Goal: Task Accomplishment & Management: Use online tool/utility

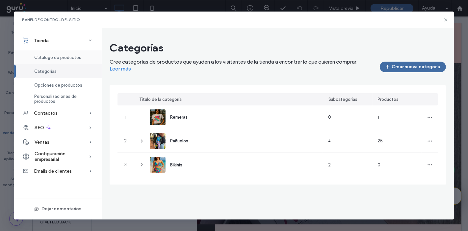
drag, startPoint x: 56, startPoint y: 52, endPoint x: 60, endPoint y: 59, distance: 7.8
click at [60, 59] on div "Catálogo de productos" at bounding box center [58, 57] width 88 height 14
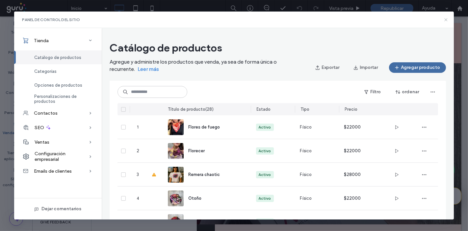
click at [445, 18] on icon at bounding box center [445, 19] width 5 height 5
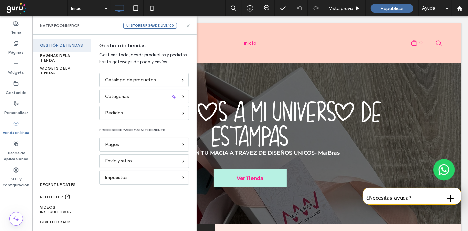
click at [187, 25] on icon at bounding box center [188, 25] width 5 height 5
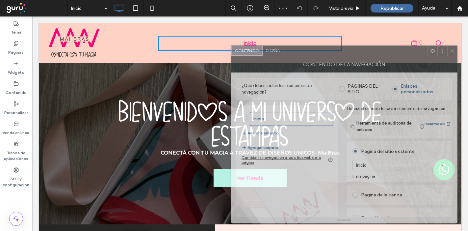
drag, startPoint x: 426, startPoint y: 35, endPoint x: 346, endPoint y: 69, distance: 87.3
click at [305, 54] on div at bounding box center [356, 51] width 144 height 10
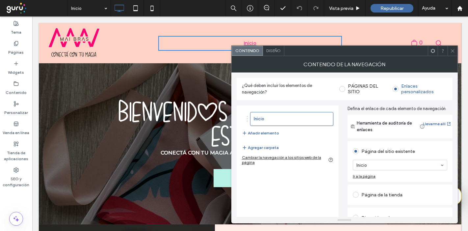
click at [358, 86] on label "PÁGINAS DEL SITIO" at bounding box center [368, 88] width 40 height 11
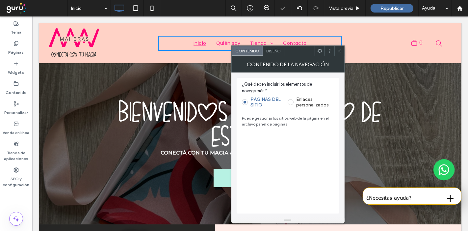
click at [337, 50] on div at bounding box center [339, 51] width 10 height 10
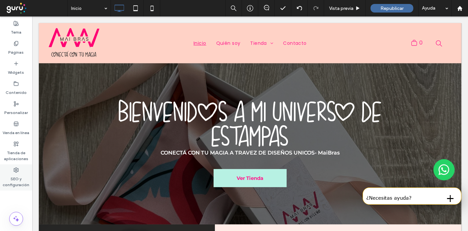
click at [22, 171] on div "SEO y configuración" at bounding box center [16, 177] width 32 height 26
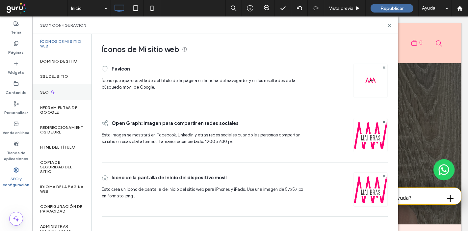
click at [49, 90] on label "SEO" at bounding box center [45, 92] width 10 height 5
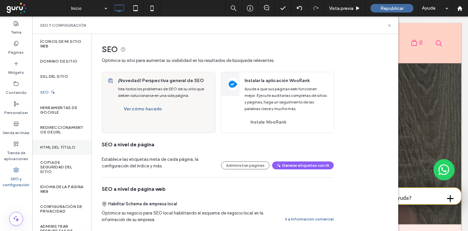
click at [55, 152] on div "HTML del título" at bounding box center [61, 147] width 59 height 15
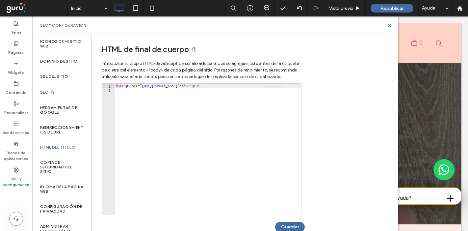
type textarea "**********"
drag, startPoint x: 292, startPoint y: 83, endPoint x: 86, endPoint y: 76, distance: 206.2
click at [86, 76] on div "**********" at bounding box center [215, 132] width 366 height 197
click at [294, 228] on button "Guardar" at bounding box center [290, 227] width 30 height 11
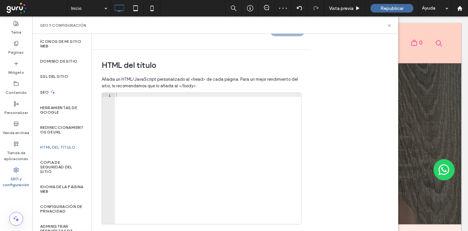
scroll to position [220, 0]
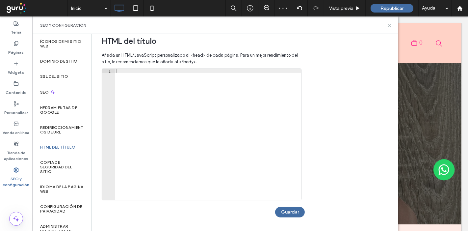
click at [388, 25] on icon at bounding box center [389, 25] width 5 height 5
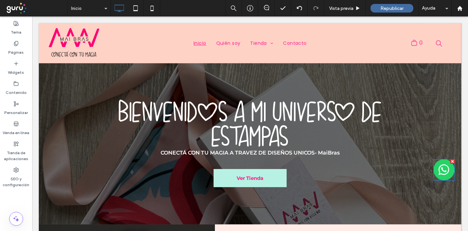
click at [440, 173] on img at bounding box center [443, 169] width 21 height 21
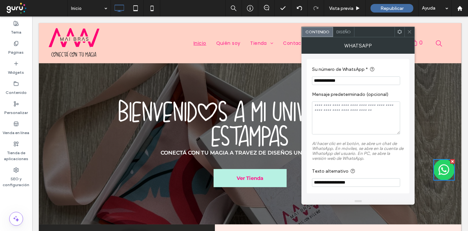
click at [348, 34] on span "Diseño" at bounding box center [343, 31] width 14 height 5
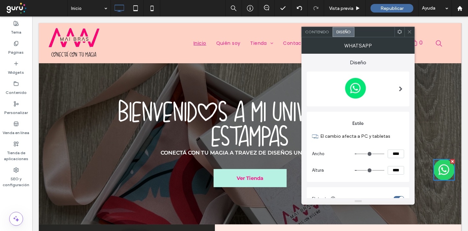
scroll to position [93, 0]
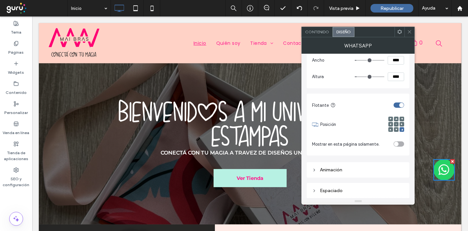
drag, startPoint x: 360, startPoint y: 189, endPoint x: 361, endPoint y: 177, distance: 11.9
click at [361, 189] on div "Espaciado" at bounding box center [358, 191] width 92 height 6
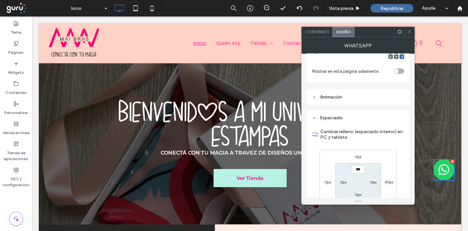
scroll to position [208, 0]
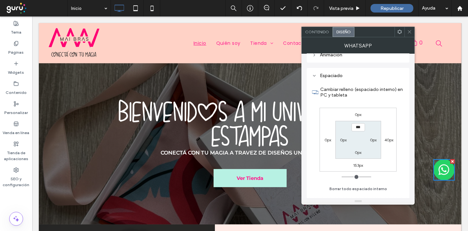
click at [358, 165] on label "153px" at bounding box center [358, 165] width 10 height 5
type input "***"
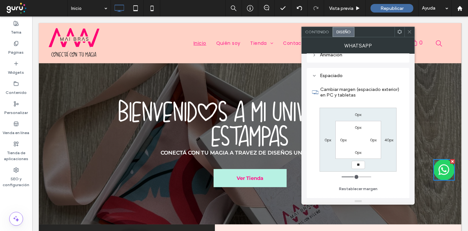
type input "**"
type input "****"
click at [388, 138] on label "40px" at bounding box center [388, 139] width 9 height 5
type input "**"
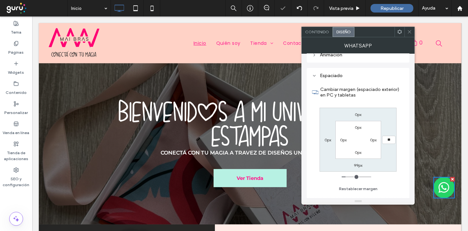
type input "**"
type input "****"
click at [393, 152] on div "0px **** 99px 0px 0px 0px 0px 0px" at bounding box center [358, 140] width 77 height 64
drag, startPoint x: 409, startPoint y: 34, endPoint x: 377, endPoint y: 35, distance: 31.3
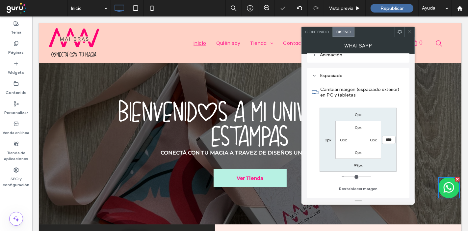
click at [408, 34] on span at bounding box center [409, 32] width 5 height 10
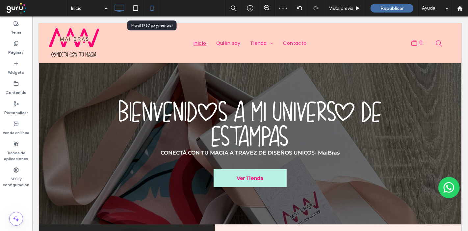
click at [151, 7] on icon at bounding box center [152, 8] width 13 height 13
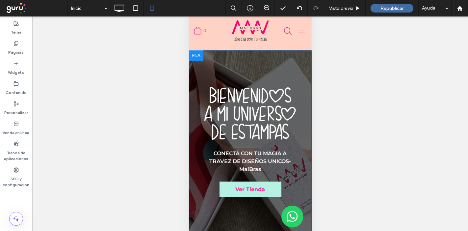
scroll to position [0, 0]
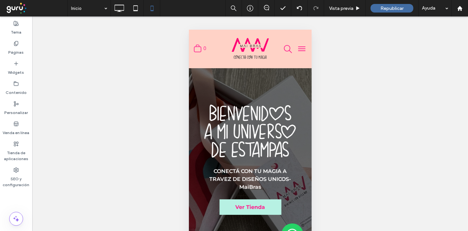
click at [297, 45] on button "menu" at bounding box center [301, 48] width 13 height 13
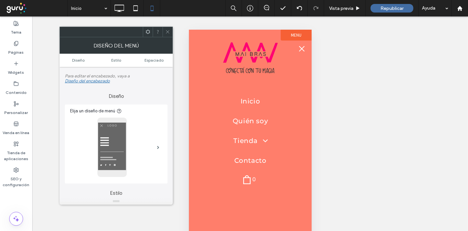
click at [297, 45] on button "menu" at bounding box center [301, 48] width 13 height 13
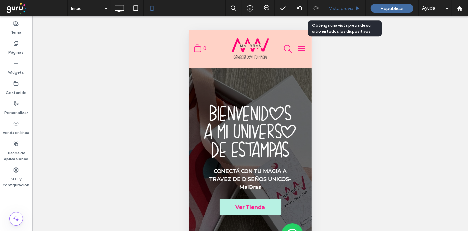
click at [343, 6] on span "Vista previa" at bounding box center [341, 9] width 24 height 6
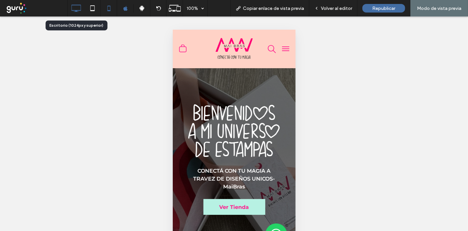
click at [75, 7] on icon at bounding box center [75, 8] width 13 height 13
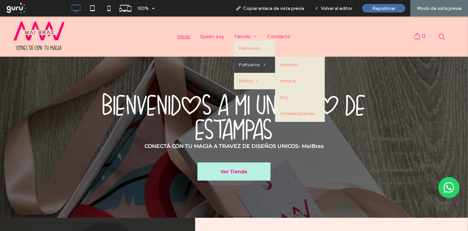
drag, startPoint x: 252, startPoint y: 64, endPoint x: 253, endPoint y: 80, distance: 16.1
click at [253, 63] on span "Pañuelos" at bounding box center [252, 65] width 26 height 7
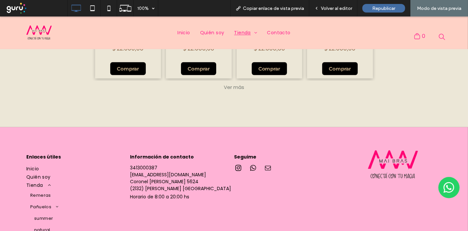
scroll to position [292, 0]
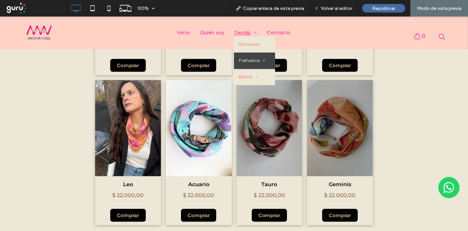
click at [237, 30] on span "Tienda" at bounding box center [245, 32] width 23 height 7
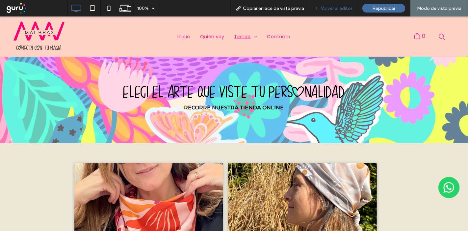
click at [336, 7] on span "Volver al editor" at bounding box center [336, 9] width 31 height 6
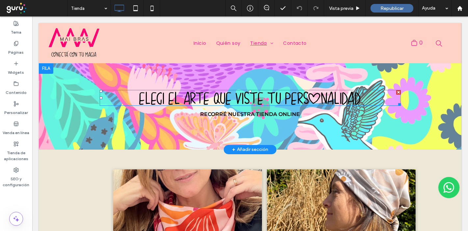
click at [285, 91] on span "ELEGI EL ARTE QUE VISTE TU PERSONALIDAD" at bounding box center [250, 98] width 222 height 14
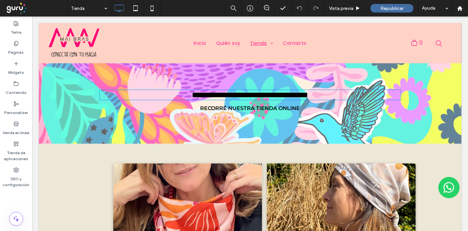
type input "*******"
type input "**"
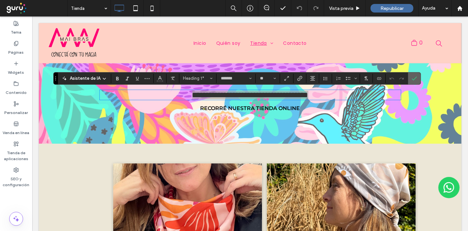
click at [414, 77] on use "Confirmar" at bounding box center [414, 78] width 5 height 4
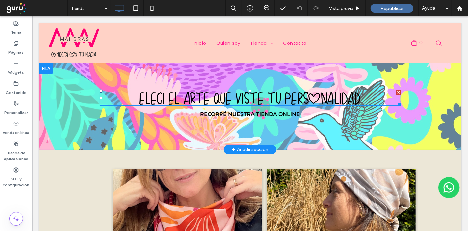
click at [304, 97] on span "ELEGI EL ARTE QUE VISTE TU PERSONALIDAD" at bounding box center [250, 98] width 222 height 14
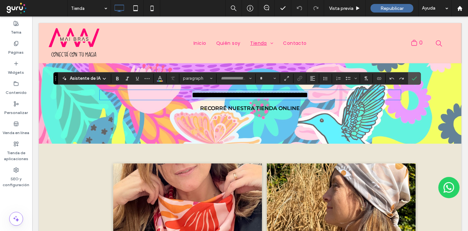
type input "*******"
type input "**"
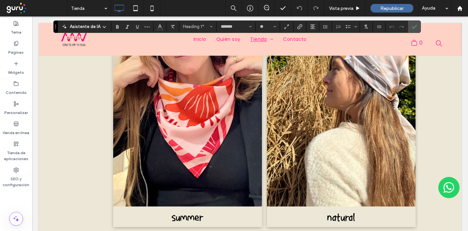
scroll to position [146, 0]
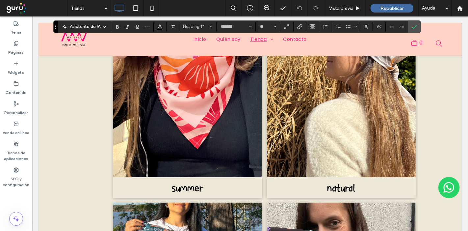
click at [298, 133] on link at bounding box center [341, 97] width 149 height 160
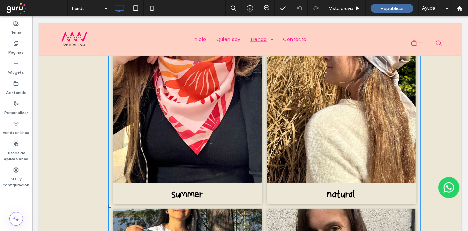
click at [244, 126] on link at bounding box center [187, 103] width 149 height 160
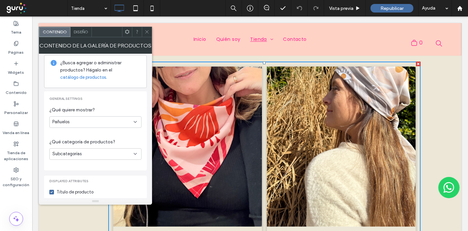
scroll to position [73, 0]
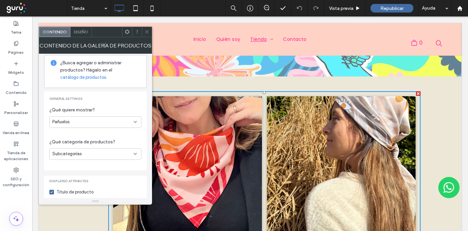
click at [122, 120] on div "Pañuelos" at bounding box center [92, 122] width 81 height 7
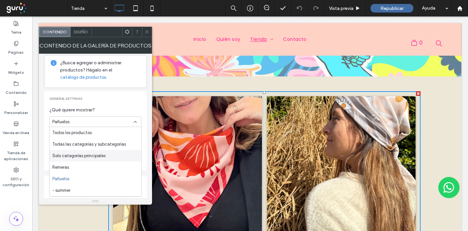
click at [120, 151] on div "Solo categorías principales" at bounding box center [96, 156] width 92 height 12
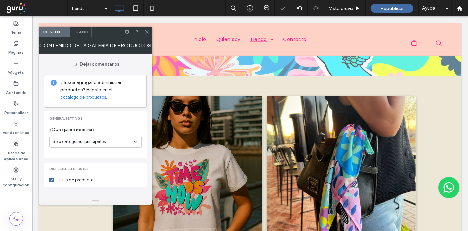
scroll to position [219, 0]
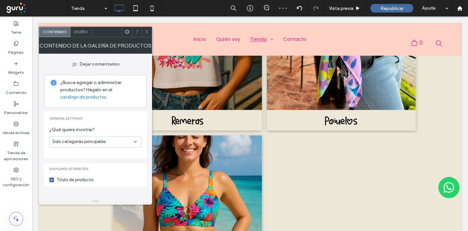
click at [81, 30] on span "Diseño" at bounding box center [81, 31] width 14 height 5
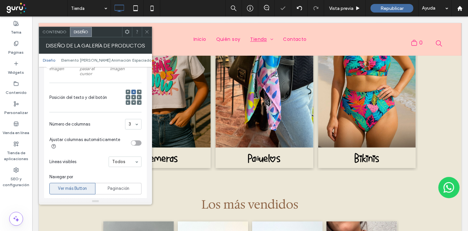
scroll to position [146, 0]
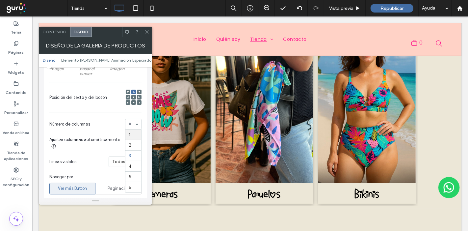
drag, startPoint x: 101, startPoint y: 160, endPoint x: 80, endPoint y: 138, distance: 30.7
click at [100, 160] on span "Líneas visibles" at bounding box center [77, 161] width 57 height 7
click at [56, 28] on div "Contenido" at bounding box center [54, 32] width 31 height 10
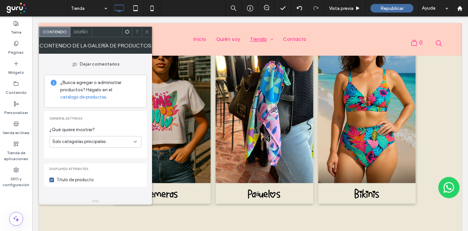
click at [77, 28] on div "Diseño" at bounding box center [80, 32] width 21 height 10
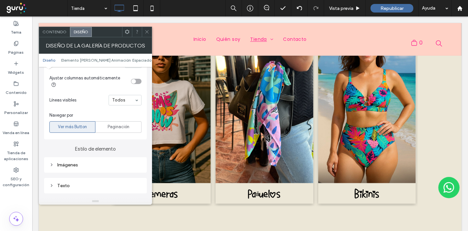
scroll to position [219, 0]
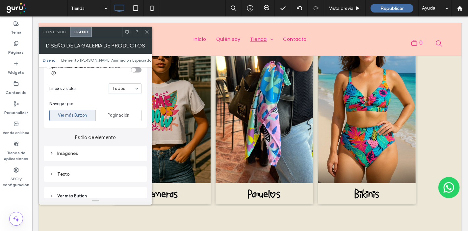
click at [77, 171] on div "Texto" at bounding box center [95, 174] width 92 height 6
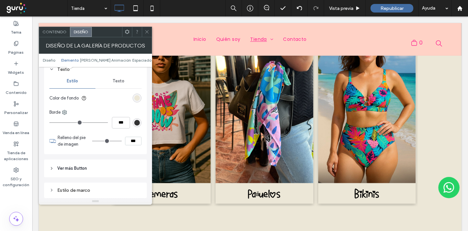
scroll to position [329, 0]
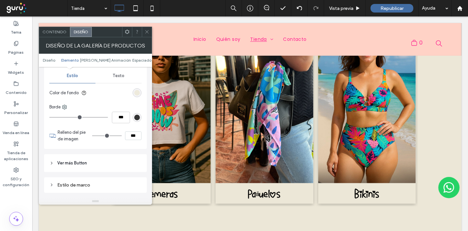
click at [136, 90] on div "rgb(236, 231, 215)" at bounding box center [137, 93] width 6 height 6
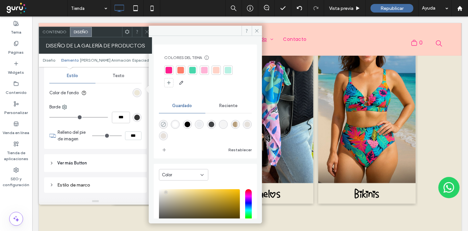
click at [162, 123] on icon "rgba(0,0,0,0)" at bounding box center [164, 124] width 6 height 6
type input "*******"
type input "*"
type input "**"
click at [119, 73] on span "Texto" at bounding box center [119, 75] width 12 height 5
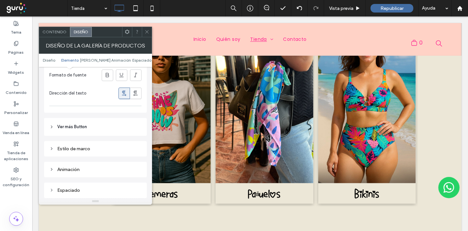
scroll to position [805, 0]
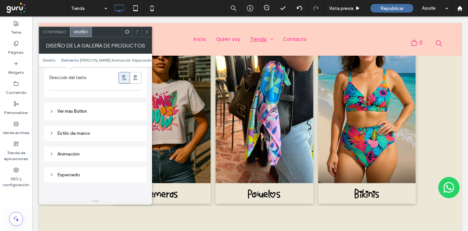
click at [109, 130] on div "Estilo de marco" at bounding box center [95, 133] width 92 height 6
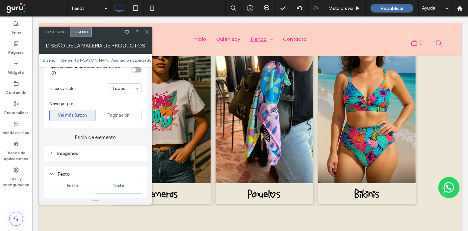
scroll to position [183, 0]
click at [119, 150] on div "Imágenes" at bounding box center [95, 153] width 92 height 6
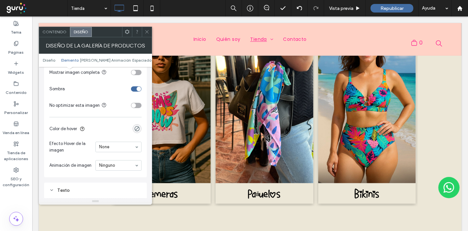
scroll to position [366, 0]
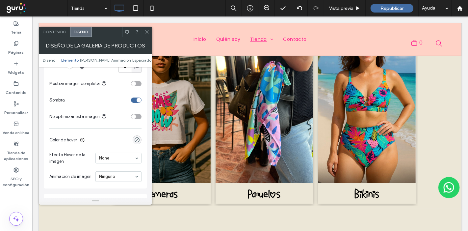
click at [135, 97] on div "toggle" at bounding box center [136, 99] width 11 height 5
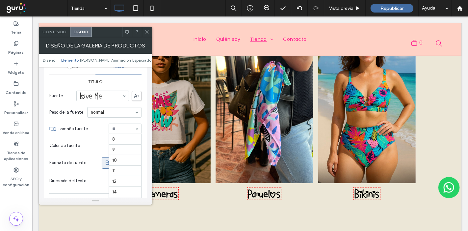
scroll to position [74, 0]
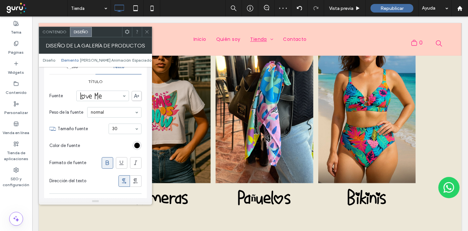
click at [50, 35] on div "Contenido" at bounding box center [54, 32] width 31 height 10
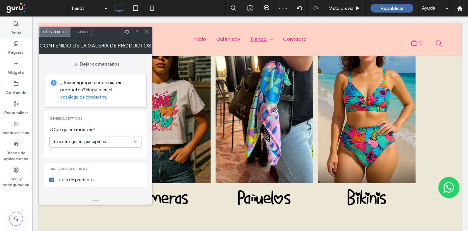
click at [13, 26] on label "Tema" at bounding box center [16, 30] width 11 height 9
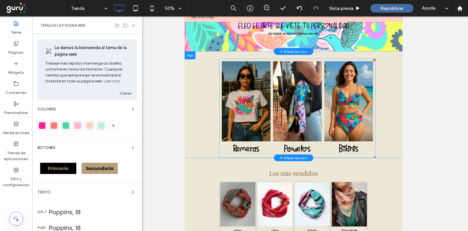
scroll to position [37, 0]
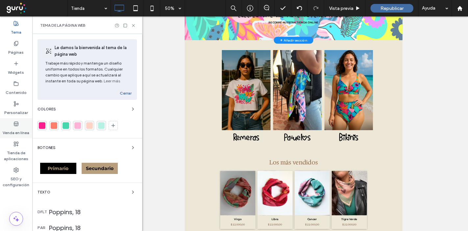
click at [7, 130] on label "Venda en línea" at bounding box center [16, 130] width 27 height 9
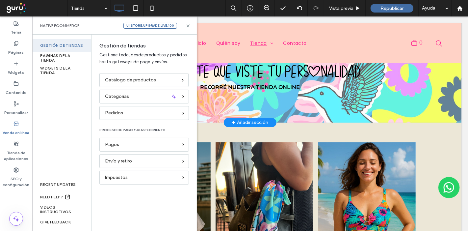
scroll to position [0, 0]
click at [134, 96] on div "Categorías" at bounding box center [141, 96] width 73 height 7
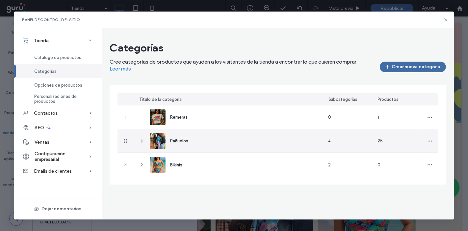
click at [229, 146] on div "Pañuelos" at bounding box center [228, 140] width 189 height 23
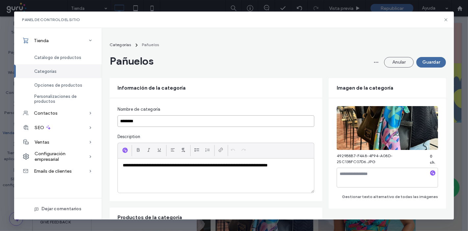
click at [125, 119] on input "********" at bounding box center [216, 121] width 197 height 12
type input "********"
click at [193, 131] on div "**********" at bounding box center [216, 149] width 213 height 103
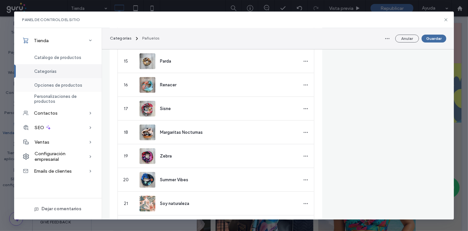
scroll to position [415, 0]
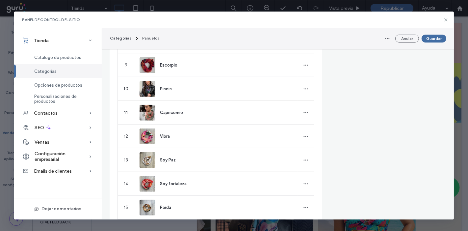
click at [56, 70] on span "Categorías" at bounding box center [45, 71] width 22 height 5
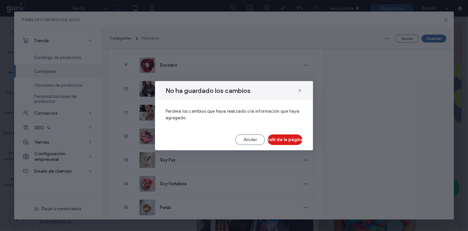
drag, startPoint x: 298, startPoint y: 92, endPoint x: 347, endPoint y: 65, distance: 55.4
click at [302, 90] on icon at bounding box center [299, 90] width 5 height 5
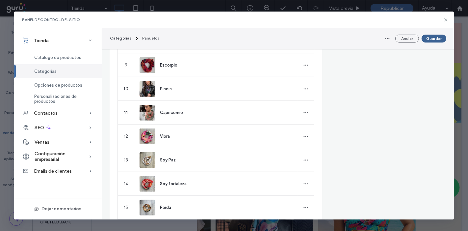
click at [438, 39] on button "Guardar" at bounding box center [434, 39] width 25 height 8
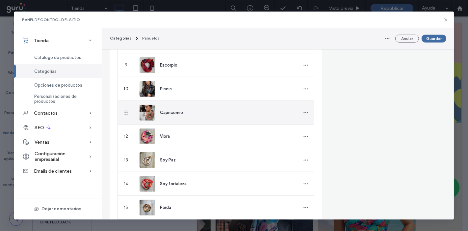
scroll to position [0, 0]
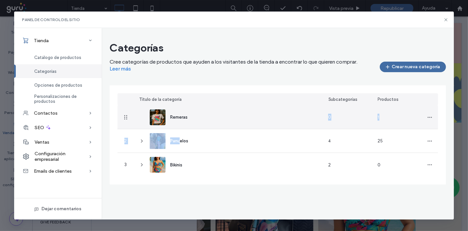
drag, startPoint x: 180, startPoint y: 143, endPoint x: 161, endPoint y: 135, distance: 19.9
click at [187, 111] on section "Remeras 0 1 2 Panuelos 4 25 3 Bikinis 2 0" at bounding box center [278, 140] width 321 height 71
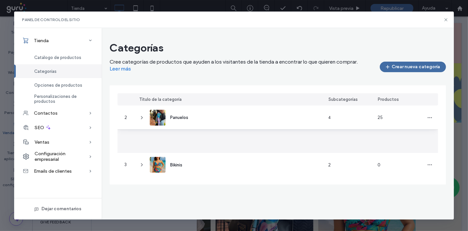
drag, startPoint x: 125, startPoint y: 143, endPoint x: 123, endPoint y: 102, distance: 40.9
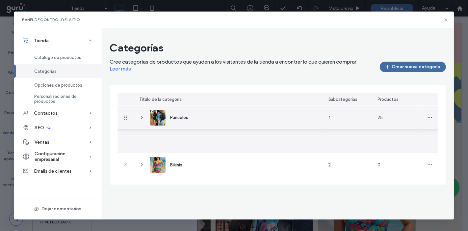
drag, startPoint x: 122, startPoint y: 140, endPoint x: 129, endPoint y: 109, distance: 31.7
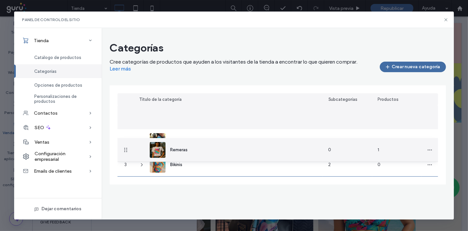
drag, startPoint x: 126, startPoint y: 116, endPoint x: 133, endPoint y: 155, distance: 39.5
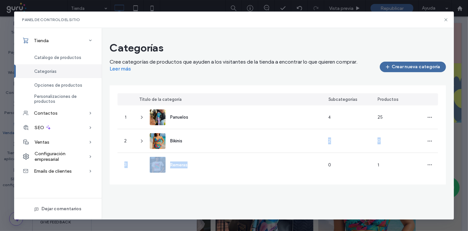
drag, startPoint x: 195, startPoint y: 141, endPoint x: 176, endPoint y: 170, distance: 34.5
click at [190, 181] on div "Título de la categoría Subcategorías Productos 1 Panuelos 4 25 2 Bikinis 2 0 3 …" at bounding box center [278, 134] width 337 height 99
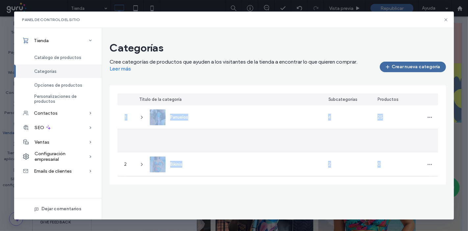
drag, startPoint x: 121, startPoint y: 138, endPoint x: 129, endPoint y: 183, distance: 46.1
drag, startPoint x: 124, startPoint y: 143, endPoint x: 134, endPoint y: 193, distance: 51.1
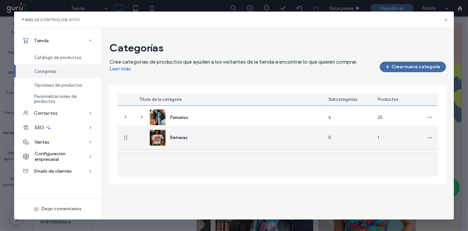
drag, startPoint x: 125, startPoint y: 167, endPoint x: 128, endPoint y: 137, distance: 29.8
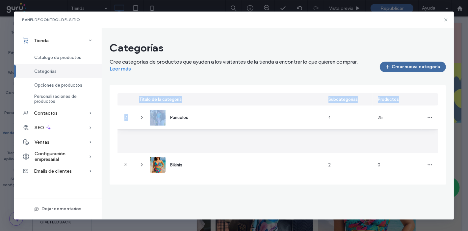
drag, startPoint x: 123, startPoint y: 139, endPoint x: 126, endPoint y: 102, distance: 37.3
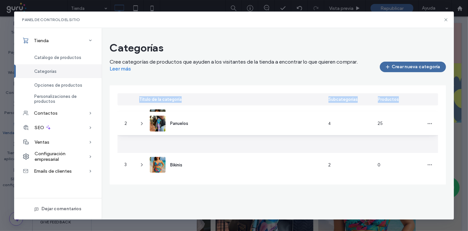
click at [140, 95] on div "Título de la categoría" at bounding box center [228, 99] width 189 height 12
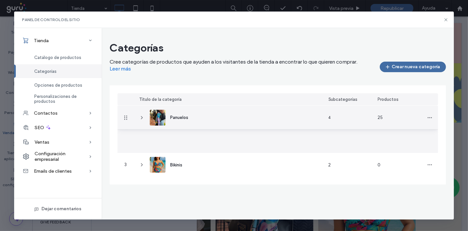
drag, startPoint x: 126, startPoint y: 141, endPoint x: 132, endPoint y: 114, distance: 28.0
drag, startPoint x: 127, startPoint y: 145, endPoint x: 126, endPoint y: 111, distance: 33.9
drag, startPoint x: 126, startPoint y: 146, endPoint x: 130, endPoint y: 110, distance: 36.4
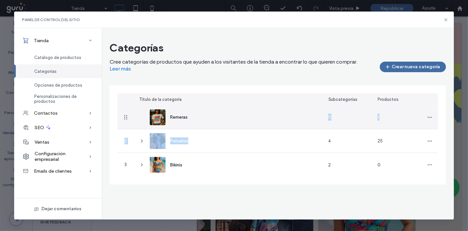
drag, startPoint x: 213, startPoint y: 142, endPoint x: 215, endPoint y: 112, distance: 30.0
click at [215, 112] on section "Remeras 0 1 2 Panuelos 4 25 3 Bikinis 2 0" at bounding box center [278, 140] width 321 height 71
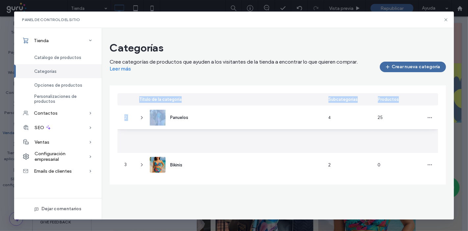
drag, startPoint x: 127, startPoint y: 141, endPoint x: 137, endPoint y: 99, distance: 42.6
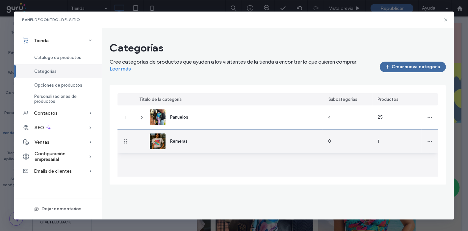
drag, startPoint x: 127, startPoint y: 162, endPoint x: 126, endPoint y: 141, distance: 20.8
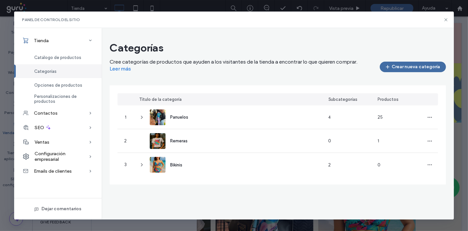
click at [443, 19] on div "Panel de control del sitio" at bounding box center [234, 20] width 440 height 16
click at [446, 19] on icon at bounding box center [445, 19] width 5 height 5
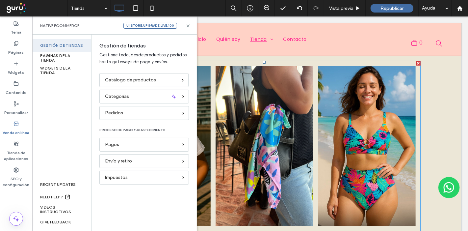
scroll to position [137, 0]
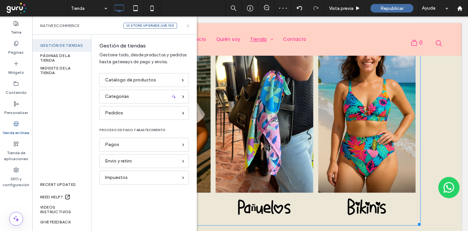
click at [188, 25] on icon at bounding box center [188, 25] width 5 height 5
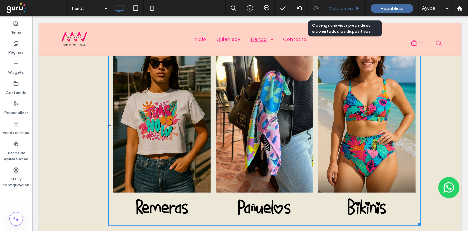
click at [349, 11] on div "Vista previa" at bounding box center [344, 8] width 41 height 16
click at [342, 8] on span "Vista previa" at bounding box center [341, 9] width 24 height 6
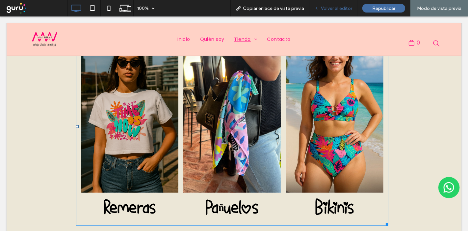
click at [337, 8] on span "Volver al editor" at bounding box center [336, 9] width 31 height 6
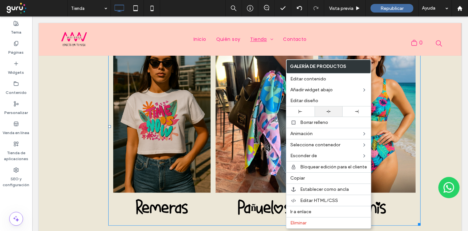
click at [329, 110] on icon at bounding box center [329, 111] width 4 height 4
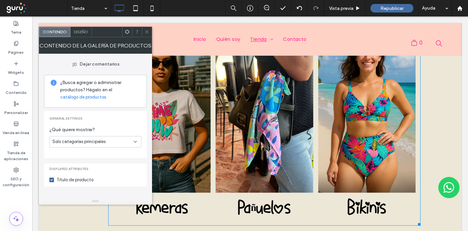
click at [75, 32] on span "Diseño" at bounding box center [81, 31] width 14 height 5
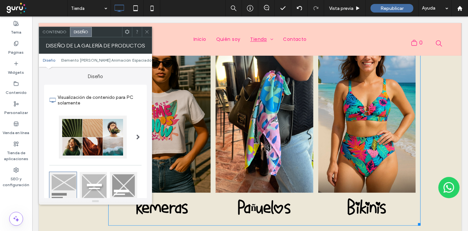
drag, startPoint x: 146, startPoint y: 31, endPoint x: 215, endPoint y: 4, distance: 73.9
click at [146, 31] on icon at bounding box center [147, 31] width 5 height 5
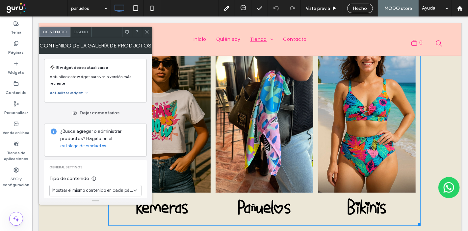
click at [81, 33] on span "Diseño" at bounding box center [81, 31] width 14 height 5
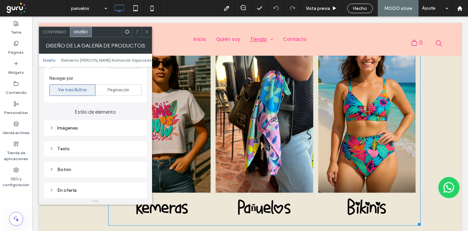
scroll to position [256, 0]
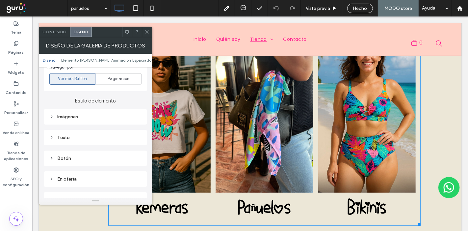
click at [99, 135] on div "Texto" at bounding box center [95, 138] width 92 height 6
click at [118, 146] on span "Texto" at bounding box center [119, 148] width 12 height 5
type input "****"
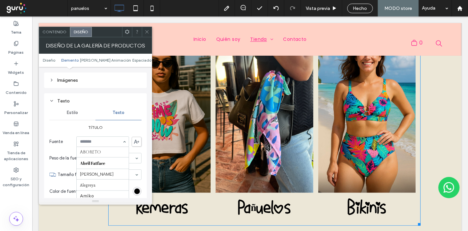
scroll to position [372, 0]
click at [146, 34] on icon at bounding box center [147, 31] width 5 height 5
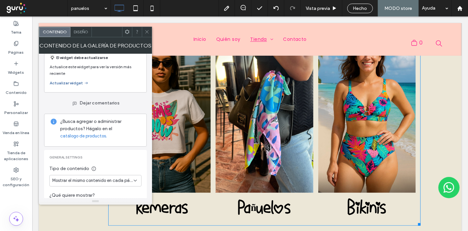
scroll to position [0, 0]
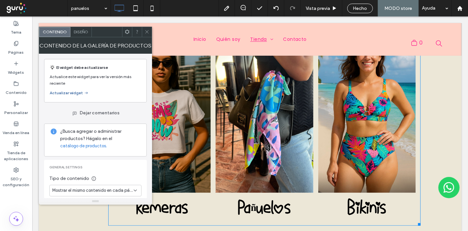
click at [79, 34] on span "Diseño" at bounding box center [81, 31] width 14 height 5
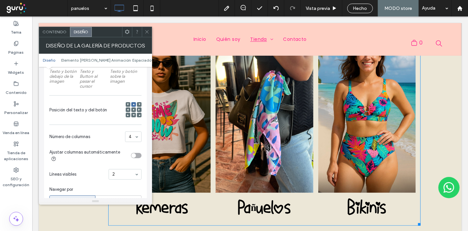
scroll to position [183, 0]
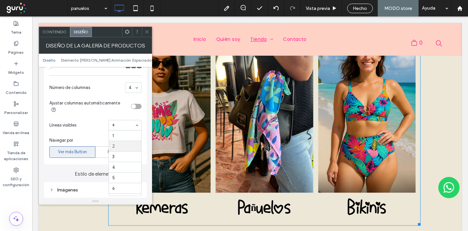
drag, startPoint x: 134, startPoint y: 120, endPoint x: 130, endPoint y: 133, distance: 13.3
click at [146, 33] on use at bounding box center [146, 31] width 3 height 3
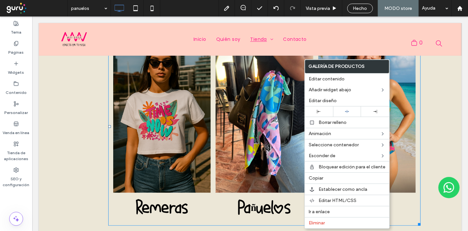
drag, startPoint x: 349, startPoint y: 114, endPoint x: 211, endPoint y: 151, distance: 142.4
click at [347, 115] on div at bounding box center [347, 111] width 28 height 10
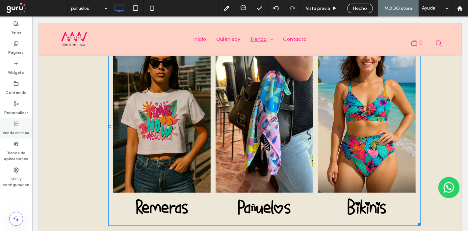
drag, startPoint x: 16, startPoint y: 118, endPoint x: 17, endPoint y: 121, distance: 3.9
click at [16, 118] on div "Venda en línea" at bounding box center [16, 128] width 32 height 20
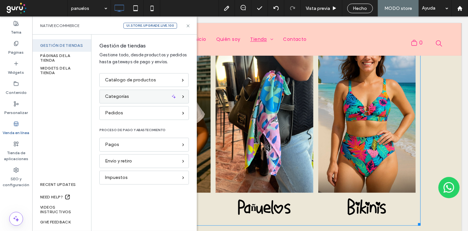
click at [161, 94] on div "Categorías" at bounding box center [141, 96] width 73 height 7
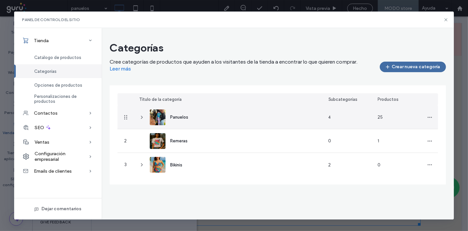
click at [211, 118] on div "Panuelos" at bounding box center [228, 116] width 189 height 23
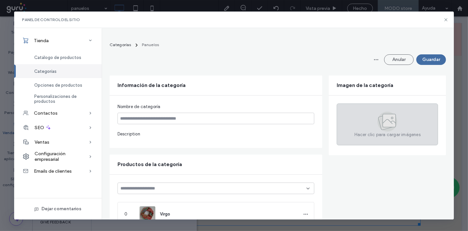
type input "********"
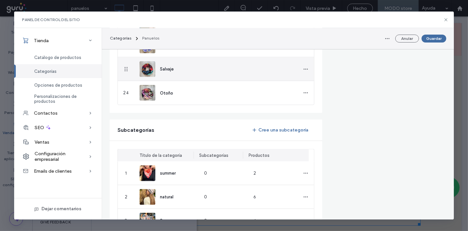
scroll to position [805, 0]
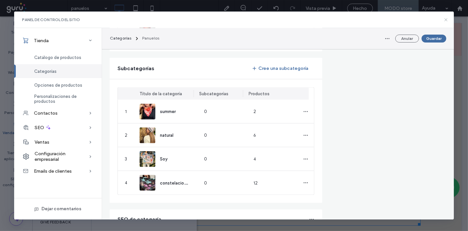
click at [447, 18] on icon at bounding box center [445, 19] width 5 height 5
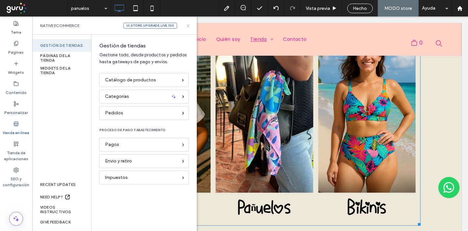
click at [187, 27] on icon at bounding box center [188, 25] width 5 height 5
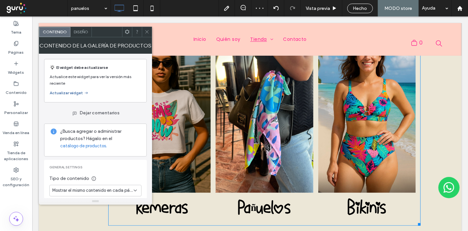
click at [143, 30] on div at bounding box center [147, 32] width 10 height 10
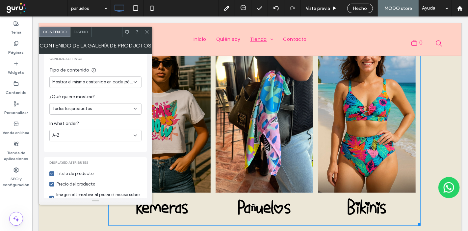
scroll to position [110, 0]
click at [103, 79] on span "Mostrar el mismo contenido en cada página" at bounding box center [92, 80] width 81 height 7
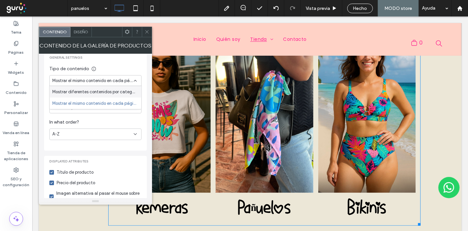
click at [103, 79] on span "Mostrar el mismo contenido en cada página" at bounding box center [92, 80] width 81 height 7
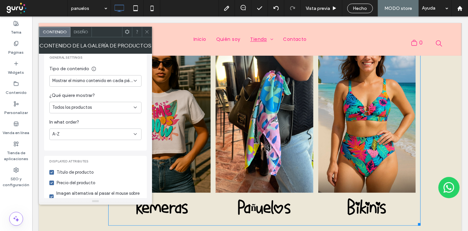
click at [98, 108] on div "Todos los productos" at bounding box center [92, 107] width 81 height 7
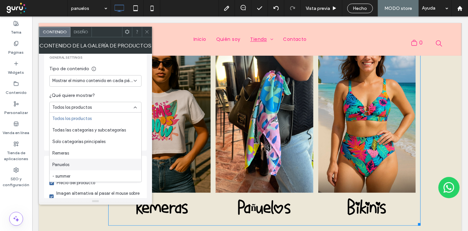
click at [95, 166] on div "Panuelos" at bounding box center [96, 165] width 92 height 12
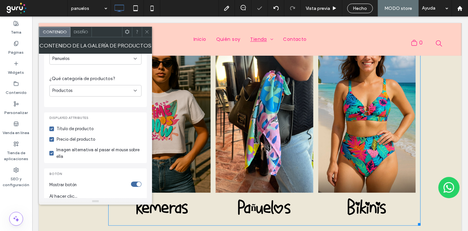
scroll to position [61, 0]
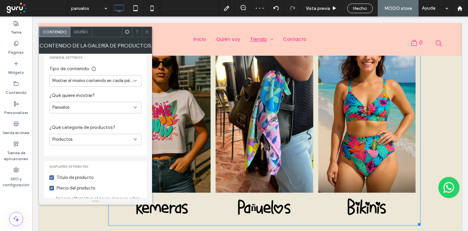
click at [121, 142] on div "Productos" at bounding box center [92, 139] width 81 height 7
click at [117, 160] on div "Subcategorías" at bounding box center [96, 162] width 92 height 12
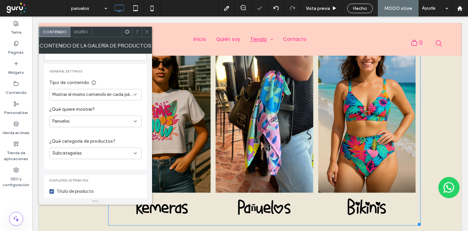
scroll to position [46, 0]
click at [144, 31] on div at bounding box center [147, 32] width 10 height 10
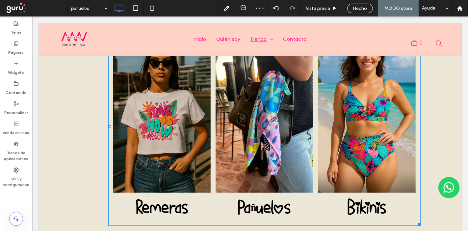
scroll to position [15, 0]
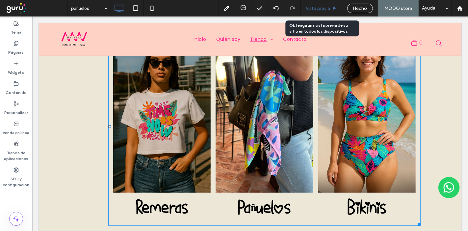
click at [334, 6] on div "Vista previa" at bounding box center [321, 9] width 41 height 6
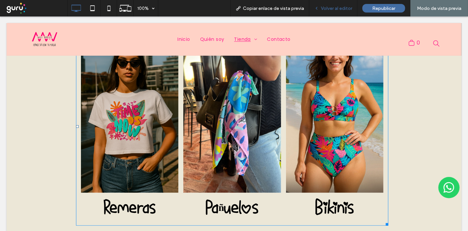
click at [331, 10] on span "Volver al editor" at bounding box center [336, 9] width 31 height 6
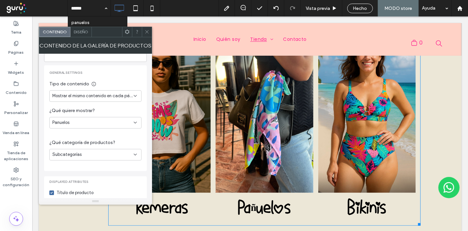
scroll to position [46, 0]
click at [108, 152] on div "Subcategorías" at bounding box center [92, 153] width 81 height 7
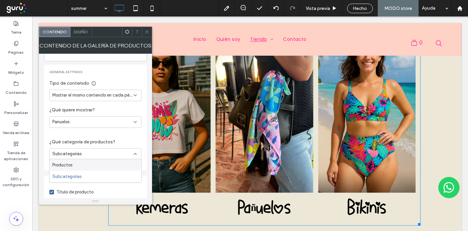
click at [112, 126] on div "Panuelos" at bounding box center [95, 122] width 92 height 12
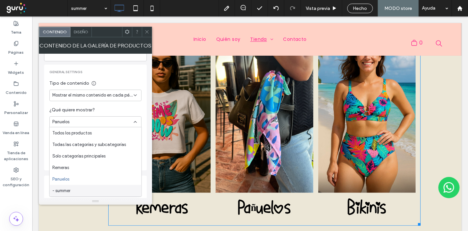
click at [115, 192] on div "- summer" at bounding box center [96, 191] width 92 height 12
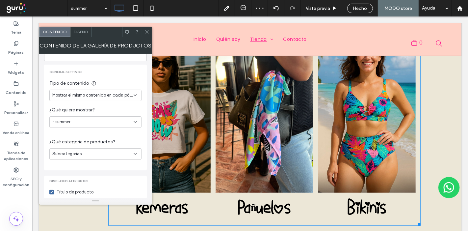
click at [108, 154] on div "Subcategorías" at bounding box center [92, 153] width 81 height 7
click at [102, 162] on div "Productos" at bounding box center [96, 165] width 92 height 12
click at [148, 32] on icon at bounding box center [147, 31] width 5 height 5
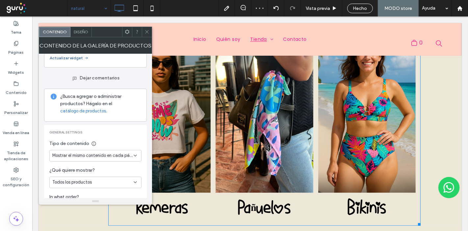
scroll to position [73, 0]
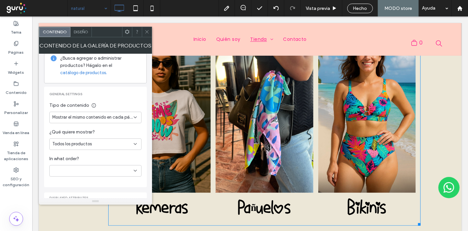
click at [98, 118] on span "Mostrar el mismo contenido en cada página" at bounding box center [92, 117] width 81 height 7
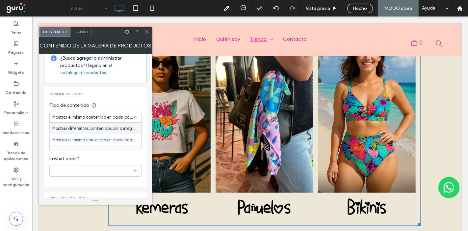
click at [98, 118] on span "Mostrar el mismo contenido en cada página" at bounding box center [92, 117] width 81 height 7
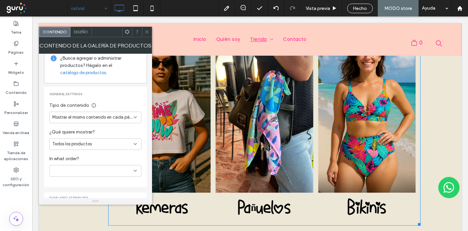
click at [101, 141] on div "Todos los productos" at bounding box center [92, 144] width 81 height 7
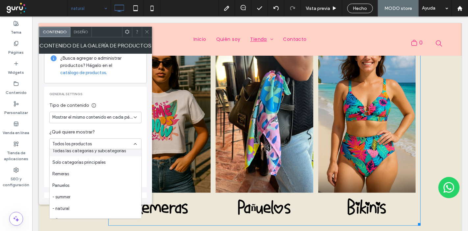
scroll to position [37, 0]
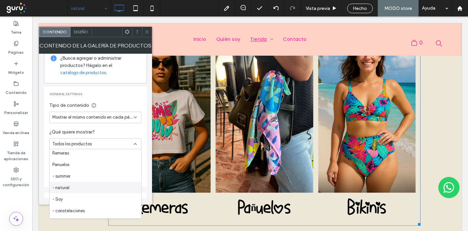
click at [90, 187] on div "- natural" at bounding box center [96, 188] width 92 height 12
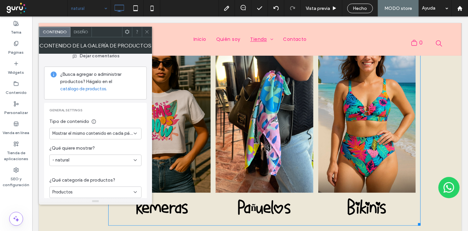
scroll to position [0, 0]
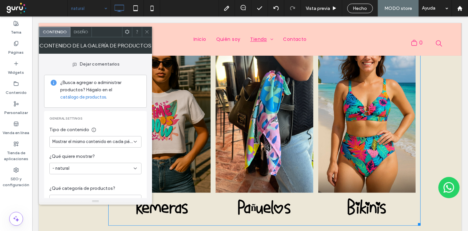
click at [132, 141] on span "Mostrar el mismo contenido en cada página" at bounding box center [92, 141] width 81 height 7
click at [128, 153] on span "Mostrar diferentes contenidos por categoría" at bounding box center [94, 152] width 84 height 7
click at [117, 142] on span "Mostrar diferentes contenidos por categoría" at bounding box center [92, 141] width 81 height 7
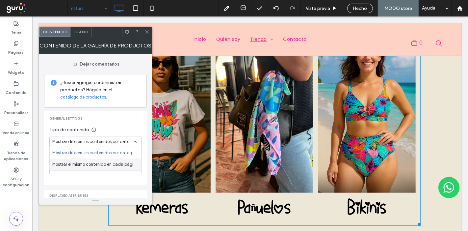
click at [125, 163] on span "Mostrar el mismo contenido en cada página" at bounding box center [94, 164] width 84 height 7
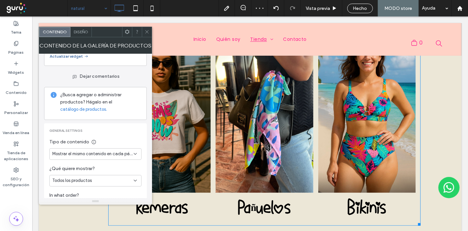
scroll to position [73, 0]
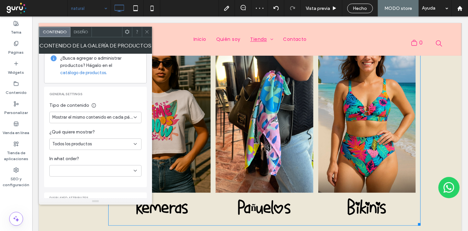
click at [100, 144] on div "Todos los productos" at bounding box center [92, 144] width 81 height 7
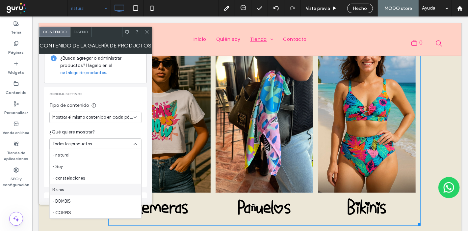
scroll to position [33, 0]
click at [95, 193] on div "- natural" at bounding box center [96, 192] width 92 height 12
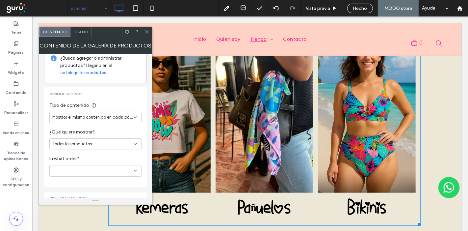
scroll to position [110, 0]
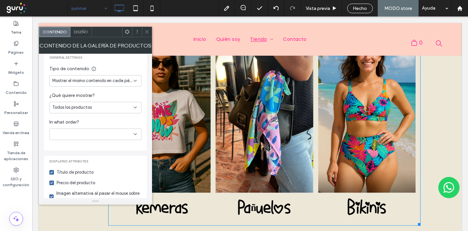
click at [106, 107] on div "Todos los productos" at bounding box center [92, 107] width 81 height 7
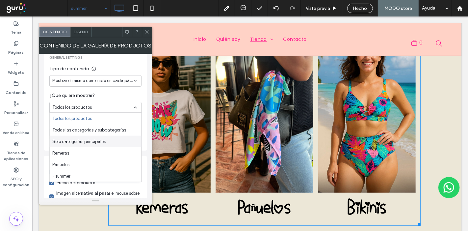
scroll to position [37, 0]
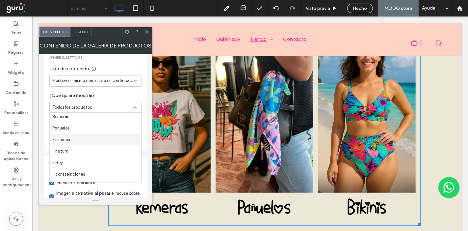
click at [89, 140] on div "- summer" at bounding box center [96, 140] width 92 height 12
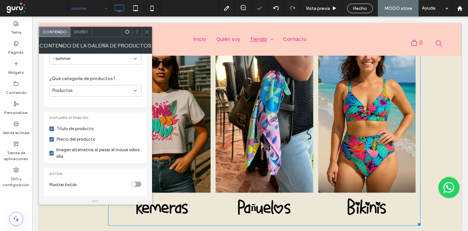
scroll to position [61, 0]
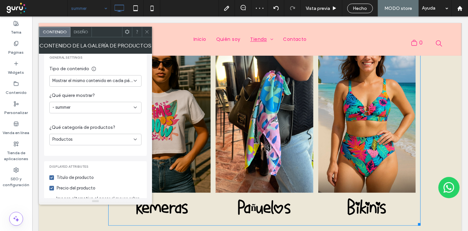
drag, startPoint x: 146, startPoint y: 32, endPoint x: 122, endPoint y: 26, distance: 24.8
click at [144, 31] on div at bounding box center [147, 32] width 10 height 10
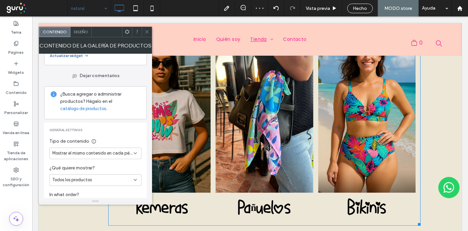
scroll to position [73, 0]
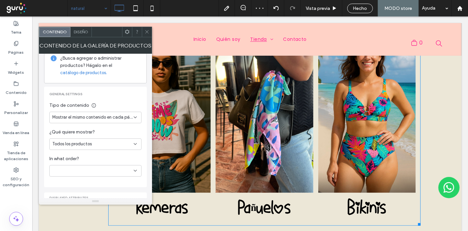
click at [106, 118] on span "Mostrar el mismo contenido en cada página" at bounding box center [92, 117] width 81 height 7
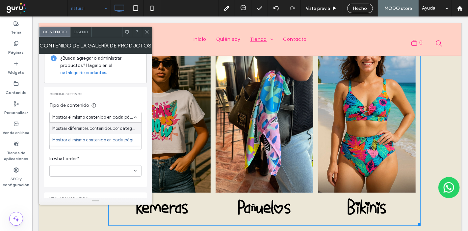
click at [103, 129] on span "Mostrar diferentes contenidos por categoría" at bounding box center [94, 128] width 84 height 7
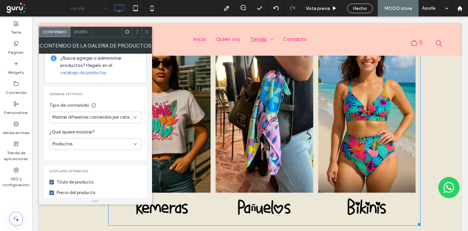
click at [102, 144] on div "Productos" at bounding box center [92, 144] width 81 height 7
click at [105, 164] on div "Subcategorías" at bounding box center [96, 167] width 92 height 12
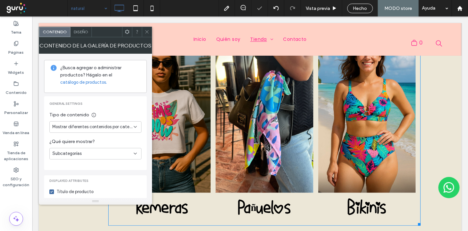
scroll to position [14, 0]
click at [130, 121] on div "Mostrar diferentes contenidos por categoría" at bounding box center [95, 127] width 92 height 12
click at [135, 109] on div "General settings Tipo de contenido Mostrar diferentes contenidos por categoría …" at bounding box center [95, 133] width 92 height 63
click at [12, 36] on div "Tema" at bounding box center [16, 28] width 32 height 20
click at [19, 49] on label "Páginas" at bounding box center [16, 50] width 15 height 9
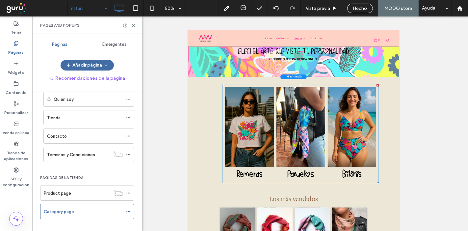
scroll to position [66, 0]
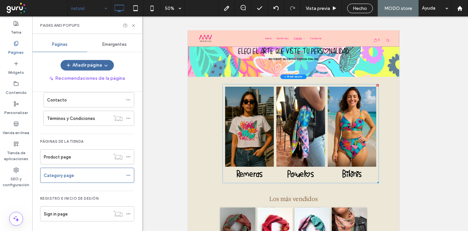
click at [93, 174] on div "Category page" at bounding box center [83, 175] width 79 height 7
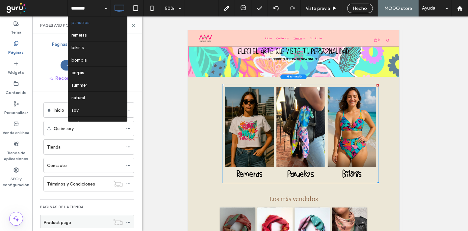
scroll to position [0, 0]
click at [84, 147] on div "Tienda" at bounding box center [85, 147] width 76 height 7
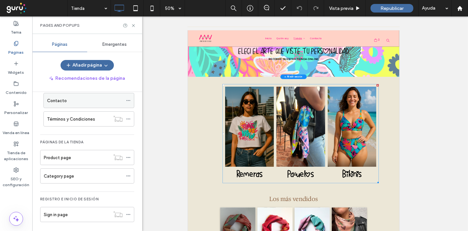
scroll to position [66, 0]
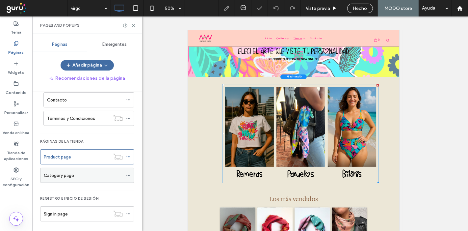
click at [65, 176] on label "Category page" at bounding box center [59, 176] width 30 height 12
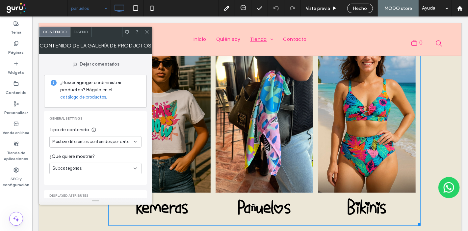
click at [145, 33] on icon at bounding box center [147, 31] width 5 height 5
click at [113, 169] on div "Subcategorías" at bounding box center [92, 168] width 81 height 7
click at [106, 179] on div "Productos" at bounding box center [96, 180] width 92 height 12
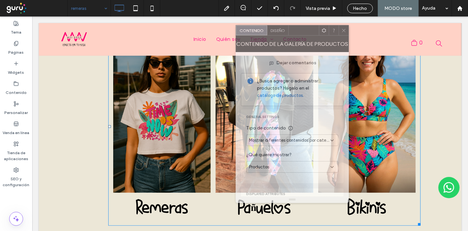
drag, startPoint x: 108, startPoint y: 36, endPoint x: 235, endPoint y: 78, distance: 133.2
click at [301, 32] on div at bounding box center [304, 30] width 30 height 10
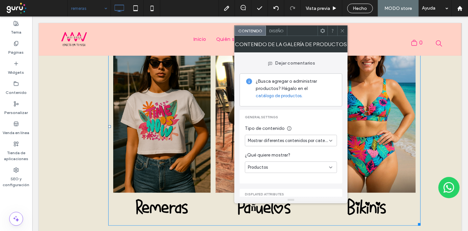
click at [340, 33] on icon at bounding box center [342, 30] width 5 height 5
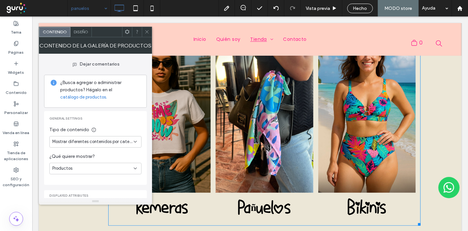
click at [113, 169] on div "Productos" at bounding box center [92, 168] width 81 height 7
click at [116, 189] on div "Subcategorías" at bounding box center [96, 191] width 92 height 12
click at [148, 29] on icon at bounding box center [147, 31] width 5 height 5
click at [116, 141] on span "Mostrar diferentes contenidos por categoría" at bounding box center [92, 141] width 81 height 7
click at [122, 126] on span "Tipo de contenido" at bounding box center [95, 129] width 92 height 7
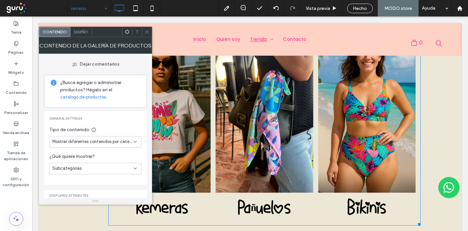
click at [120, 142] on span "Mostrar diferentes contenidos por categoría" at bounding box center [92, 141] width 81 height 7
click at [120, 149] on div "Mostrar diferentes contenidos por categoría" at bounding box center [96, 153] width 92 height 12
click at [101, 168] on div "Productos" at bounding box center [92, 168] width 81 height 7
click at [93, 178] on div "Productos" at bounding box center [96, 180] width 92 height 12
click at [79, 173] on div "Productos" at bounding box center [95, 169] width 92 height 12
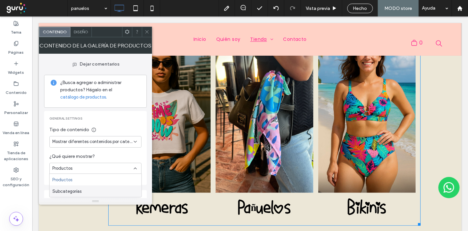
click at [81, 190] on div "Subcategorías" at bounding box center [96, 191] width 92 height 12
click at [92, 96] on link "catálogo de productos." at bounding box center [83, 97] width 47 height 7
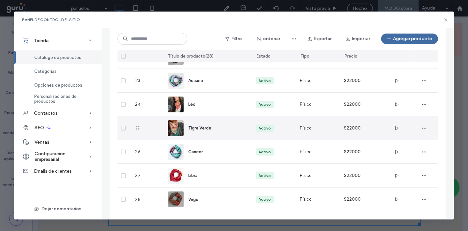
scroll to position [568, 0]
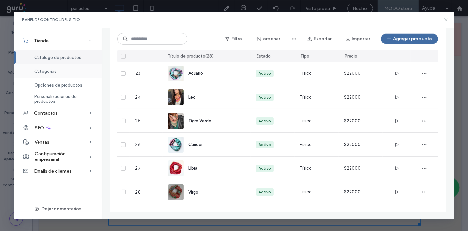
click at [52, 69] on span "Categorías" at bounding box center [45, 71] width 22 height 5
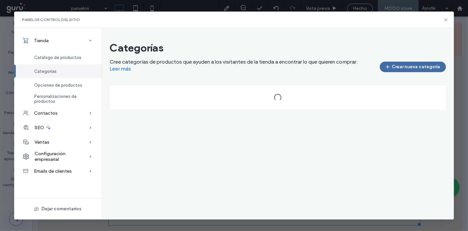
scroll to position [0, 0]
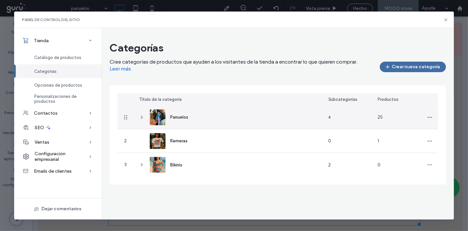
click at [142, 115] on icon at bounding box center [141, 117] width 5 height 5
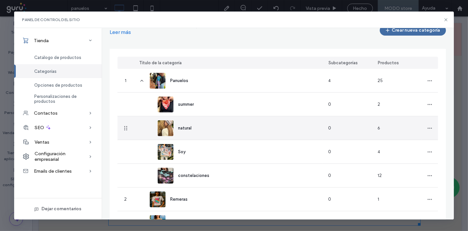
scroll to position [68, 0]
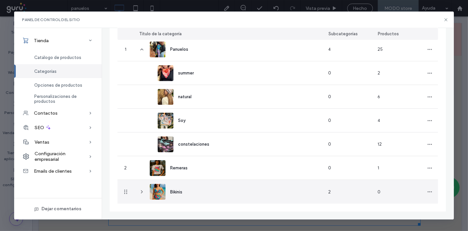
click at [142, 190] on icon at bounding box center [141, 191] width 5 height 5
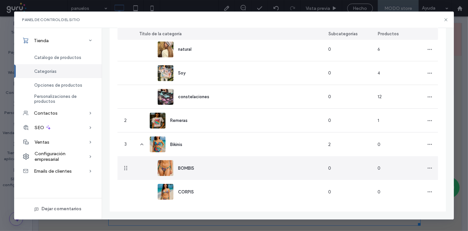
scroll to position [42, 0]
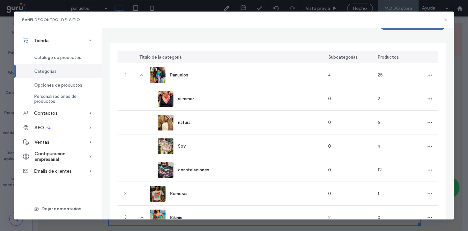
click at [446, 21] on icon at bounding box center [445, 19] width 5 height 5
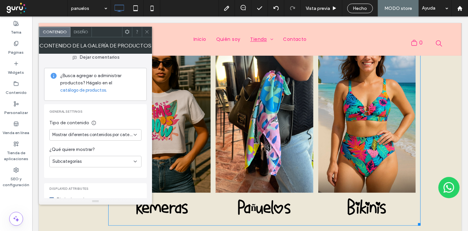
scroll to position [0, 0]
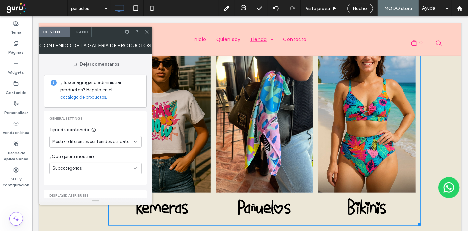
click at [148, 31] on icon at bounding box center [147, 31] width 5 height 5
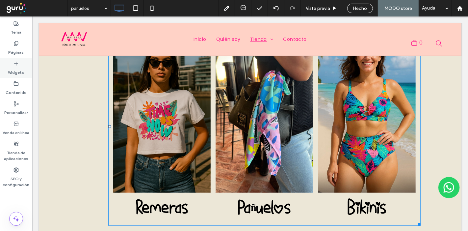
click at [12, 67] on label "Widgets" at bounding box center [16, 70] width 16 height 9
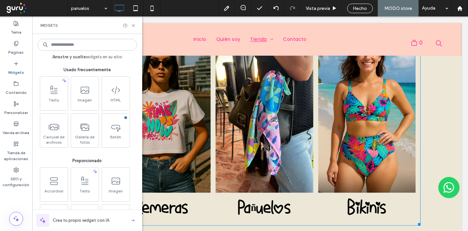
click at [93, 44] on input at bounding box center [87, 45] width 99 height 12
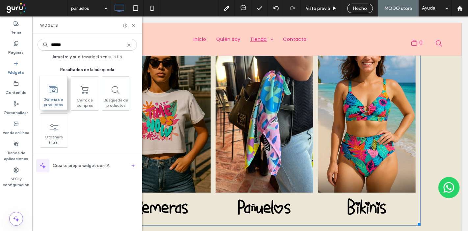
type input "******"
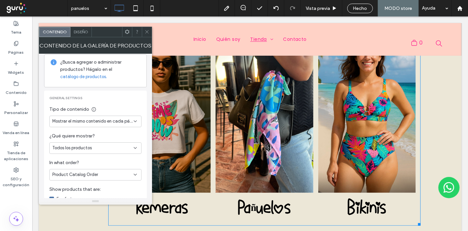
scroll to position [37, 0]
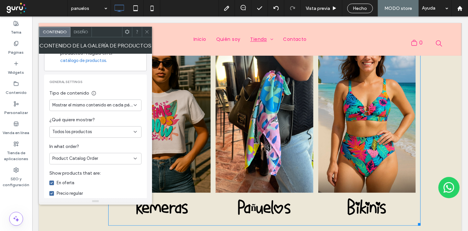
click at [114, 103] on span "Mostrar el mismo contenido en cada página" at bounding box center [92, 105] width 81 height 7
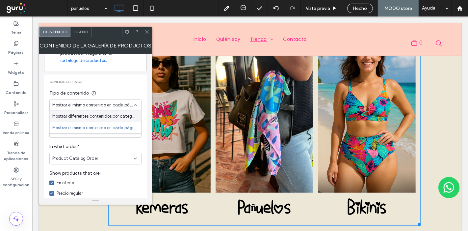
click at [119, 116] on span "Mostrar diferentes contenidos por categoría" at bounding box center [94, 116] width 84 height 7
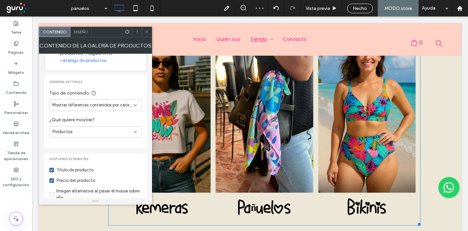
click at [119, 104] on span "Mostrar diferentes contenidos por categoría" at bounding box center [92, 105] width 81 height 7
click at [120, 124] on span "Mostrar el mismo contenido en cada página" at bounding box center [94, 127] width 84 height 7
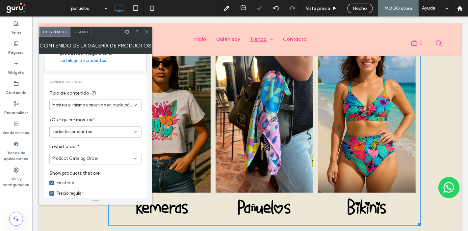
click at [119, 131] on div "Todos los productos" at bounding box center [92, 131] width 81 height 7
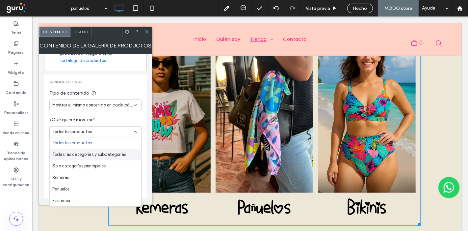
click at [125, 156] on div "Todas las categorías y subcategorías" at bounding box center [96, 155] width 92 height 12
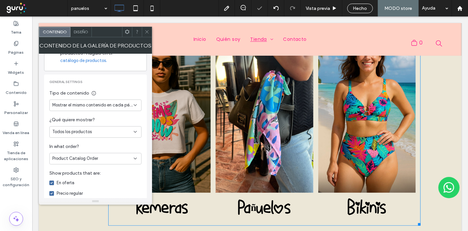
scroll to position [15, 0]
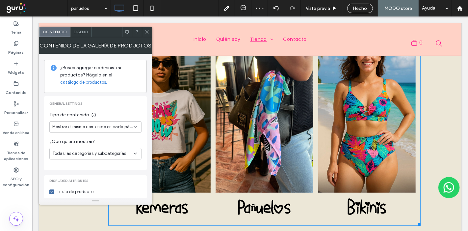
click at [121, 151] on span "Todas las categorías y subcategorías" at bounding box center [89, 153] width 74 height 7
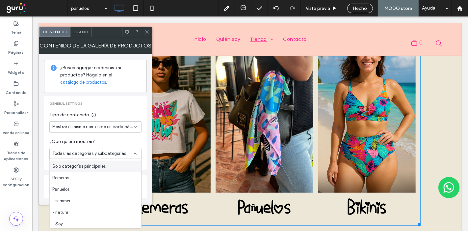
scroll to position [37, 0]
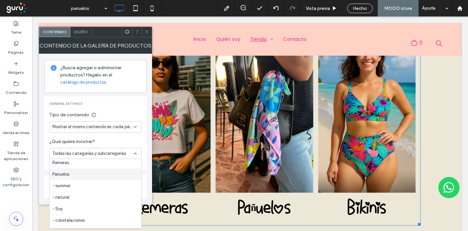
click at [89, 175] on div "Panuelos" at bounding box center [96, 174] width 92 height 12
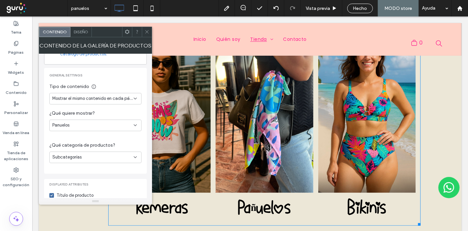
scroll to position [46, 0]
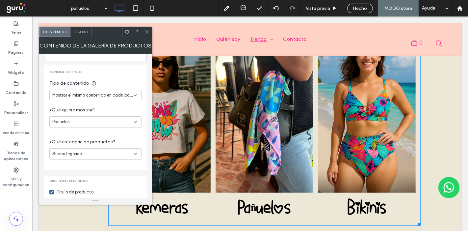
click at [148, 32] on icon at bounding box center [147, 31] width 5 height 5
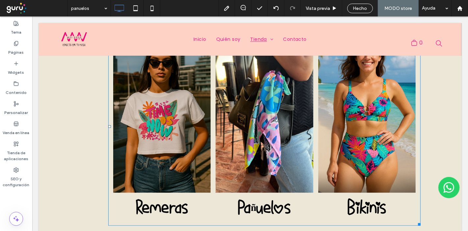
scroll to position [15, 0]
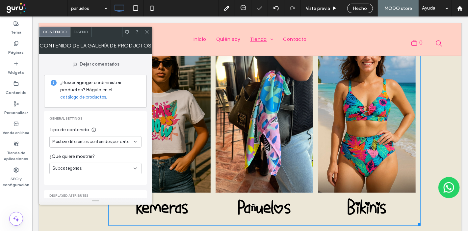
click at [111, 142] on span "Mostrar diferentes contenidos por categoría" at bounding box center [92, 141] width 81 height 7
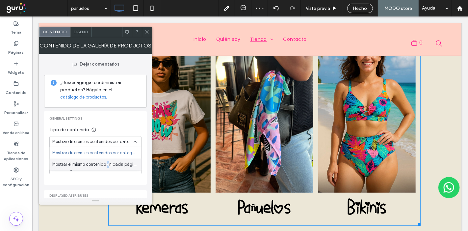
click at [108, 161] on span "Mostrar el mismo contenido en cada página" at bounding box center [94, 164] width 84 height 7
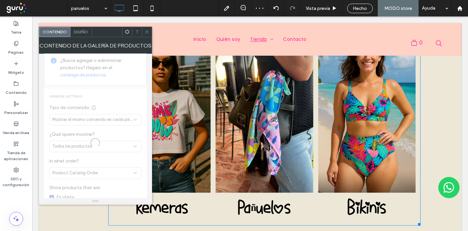
scroll to position [37, 0]
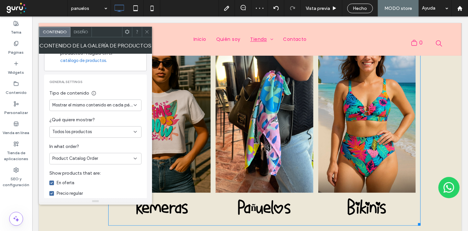
click at [104, 132] on div "Todos los productos" at bounding box center [92, 131] width 81 height 7
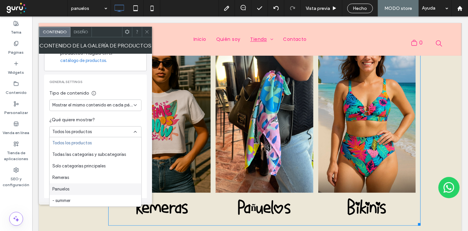
click at [92, 188] on div "Panuelos" at bounding box center [96, 189] width 92 height 12
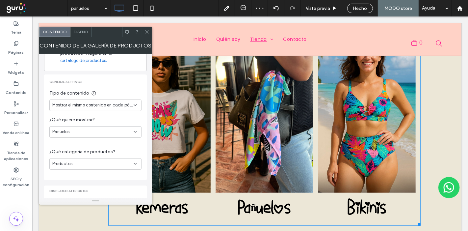
click at [106, 161] on div "Productos" at bounding box center [92, 163] width 81 height 7
click at [108, 188] on div "Subcategorías" at bounding box center [96, 187] width 92 height 12
click at [112, 132] on div "Panuelos" at bounding box center [92, 131] width 81 height 7
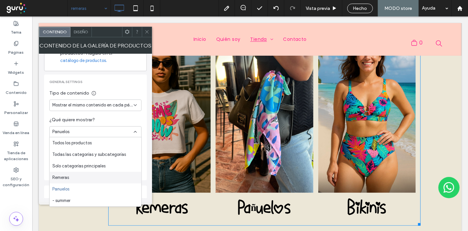
click at [95, 180] on div "Remeras" at bounding box center [96, 178] width 92 height 12
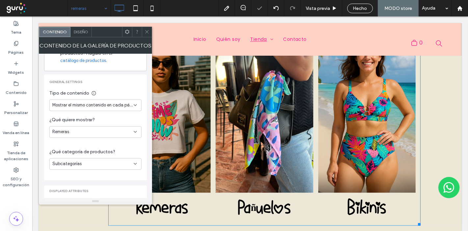
click at [90, 161] on div "Subcategorías" at bounding box center [92, 163] width 81 height 7
click at [85, 176] on div "Productos" at bounding box center [96, 175] width 92 height 12
click at [145, 32] on icon at bounding box center [147, 31] width 5 height 5
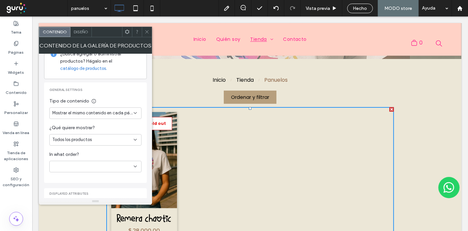
scroll to position [78, 0]
click at [114, 112] on span "Mostrar el mismo contenido en cada página" at bounding box center [92, 112] width 81 height 7
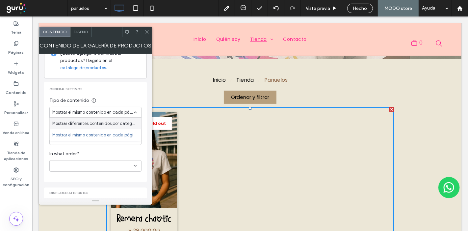
click at [108, 124] on span "Mostrar diferentes contenidos por categoría" at bounding box center [94, 123] width 84 height 7
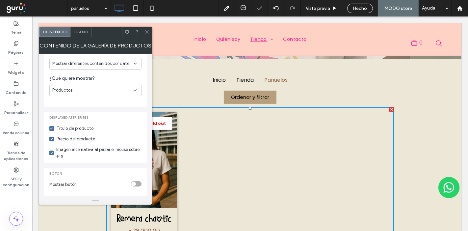
scroll to position [29, 0]
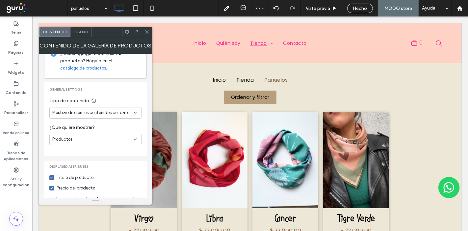
click at [112, 137] on div "Productos" at bounding box center [92, 139] width 81 height 7
click at [104, 157] on div "Subcategorías" at bounding box center [96, 162] width 92 height 12
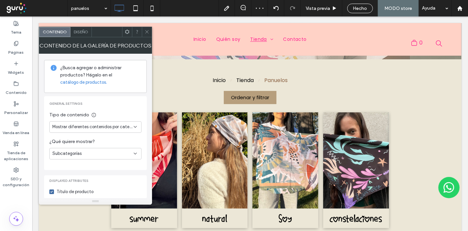
scroll to position [0, 0]
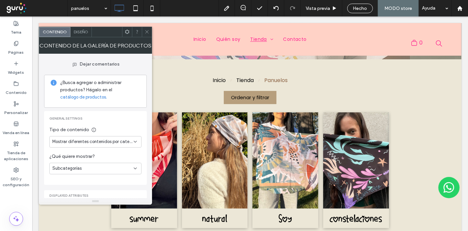
drag, startPoint x: 148, startPoint y: 32, endPoint x: 119, endPoint y: 12, distance: 35.4
click at [148, 32] on icon at bounding box center [147, 31] width 5 height 5
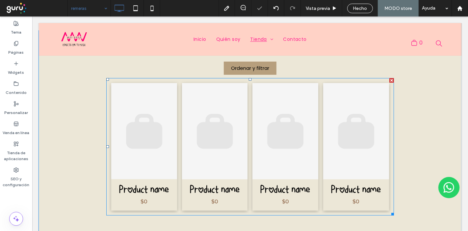
click at [136, 153] on link at bounding box center [144, 131] width 66 height 96
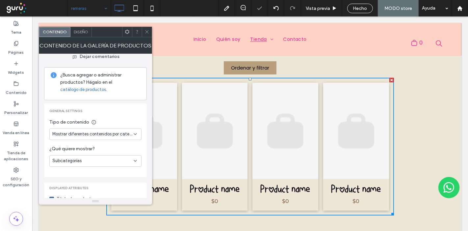
scroll to position [14, 0]
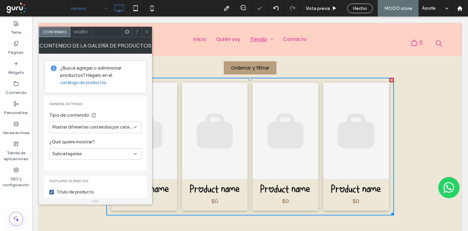
click at [82, 151] on div "Subcategorías" at bounding box center [92, 153] width 81 height 7
click at [85, 165] on div "Productos" at bounding box center [96, 165] width 92 height 12
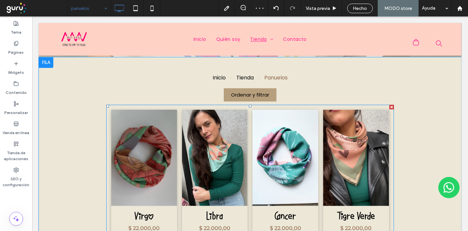
scroll to position [110, 0]
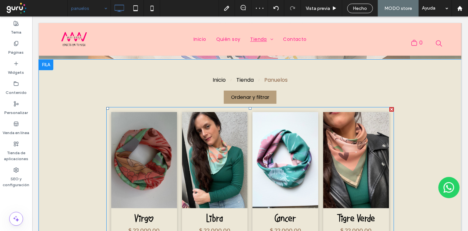
click at [218, 160] on link at bounding box center [215, 160] width 66 height 96
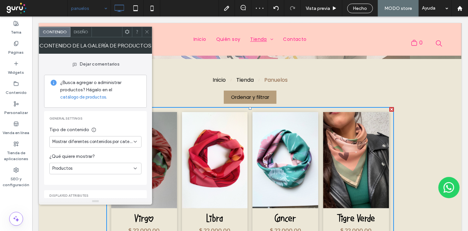
click at [125, 36] on span at bounding box center [127, 32] width 5 height 10
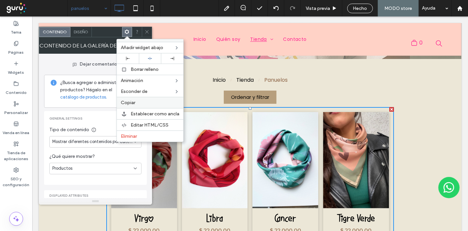
click at [137, 102] on label "Copiar" at bounding box center [150, 103] width 59 height 6
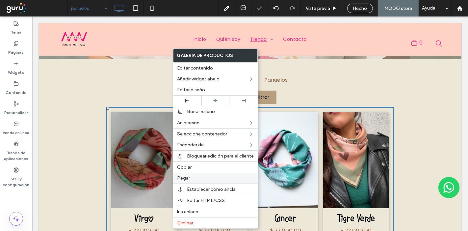
click at [193, 179] on label "Pegar" at bounding box center [215, 178] width 77 height 6
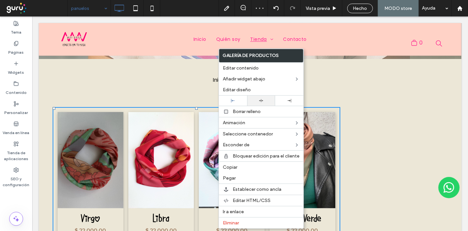
click at [256, 101] on div at bounding box center [262, 100] width 22 height 4
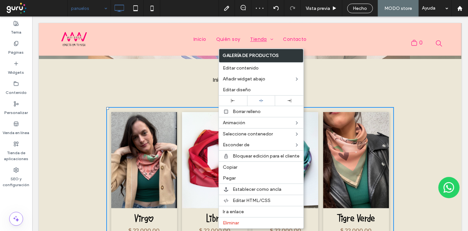
click at [169, 167] on link at bounding box center [144, 160] width 66 height 96
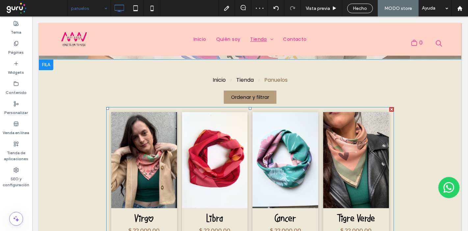
click at [158, 163] on link at bounding box center [144, 160] width 66 height 96
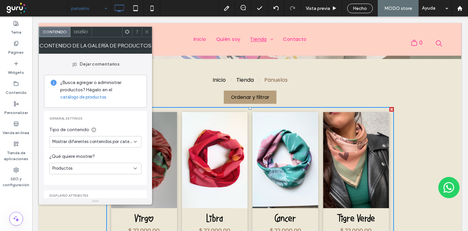
click at [95, 168] on div "Productos" at bounding box center [92, 168] width 81 height 7
click at [83, 190] on div "Subcategorías" at bounding box center [96, 191] width 92 height 12
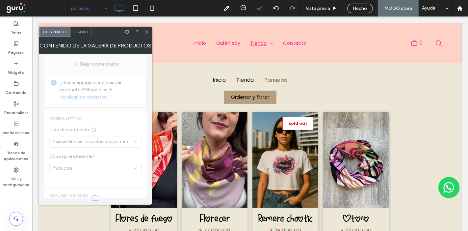
click at [149, 31] on icon at bounding box center [147, 31] width 5 height 5
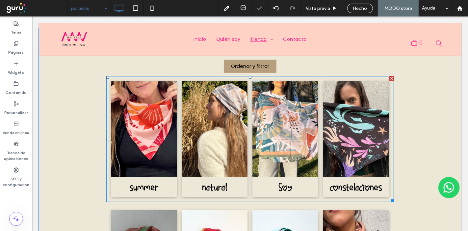
scroll to position [183, 0]
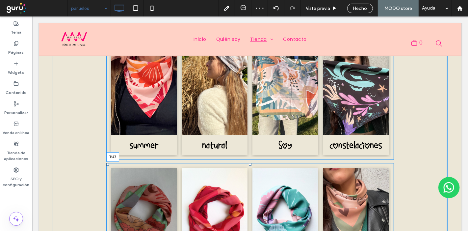
drag, startPoint x: 248, startPoint y: 164, endPoint x: 248, endPoint y: 176, distance: 11.9
click at [249, 166] on div at bounding box center [250, 164] width 3 height 3
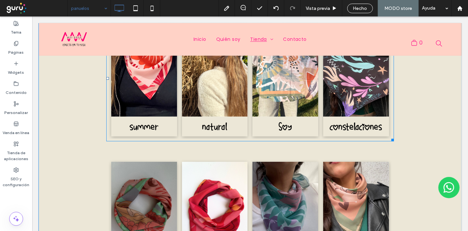
scroll to position [219, 0]
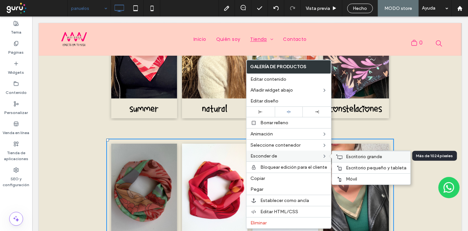
click at [340, 152] on div "Escritorio grande" at bounding box center [371, 156] width 78 height 11
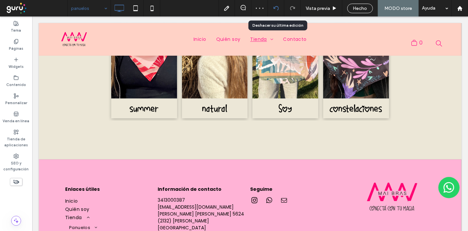
click at [275, 6] on icon at bounding box center [276, 8] width 5 height 5
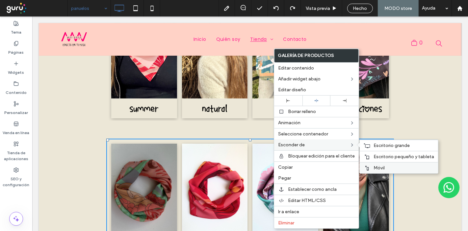
click at [376, 164] on div "Móvil" at bounding box center [399, 167] width 78 height 11
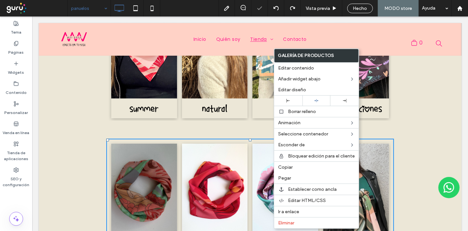
drag, startPoint x: 410, startPoint y: 170, endPoint x: 378, endPoint y: 153, distance: 36.1
click at [378, 153] on link at bounding box center [356, 192] width 66 height 96
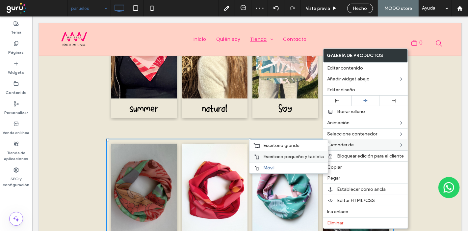
click at [309, 155] on span "Escritorio pequeño y tableta" at bounding box center [293, 157] width 61 height 6
click at [315, 144] on label "Escritorio grande" at bounding box center [293, 146] width 61 height 6
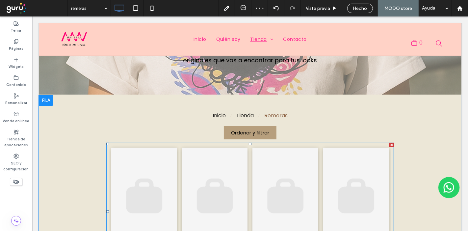
scroll to position [73, 0]
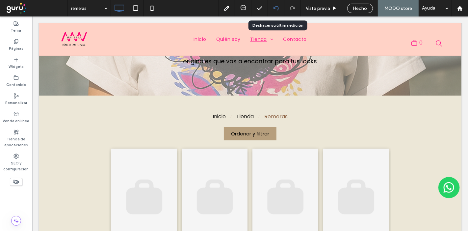
click at [282, 4] on div at bounding box center [276, 8] width 16 height 16
click at [276, 7] on use at bounding box center [275, 8] width 5 height 4
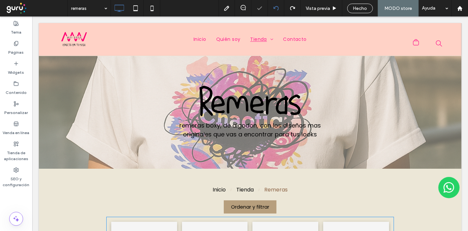
scroll to position [110, 0]
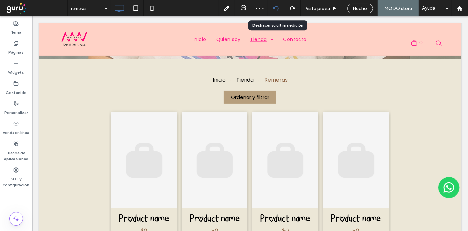
click at [279, 5] on div at bounding box center [276, 8] width 16 height 16
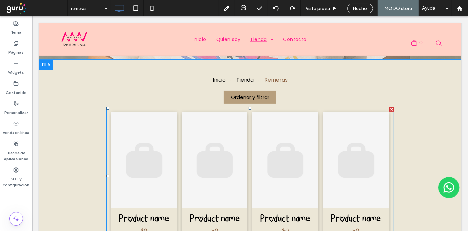
click at [229, 139] on link at bounding box center [215, 160] width 66 height 96
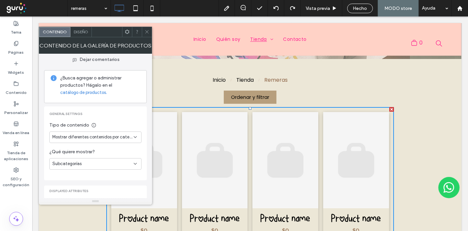
scroll to position [0, 0]
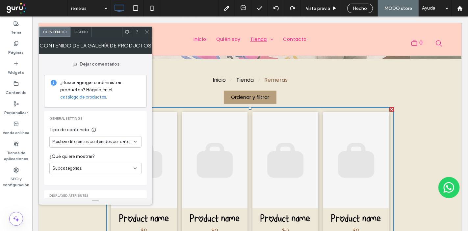
click at [146, 27] on span at bounding box center [147, 32] width 5 height 10
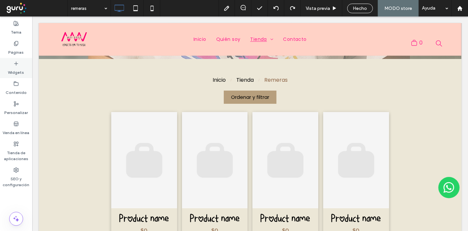
click at [11, 71] on label "Widgets" at bounding box center [16, 70] width 16 height 9
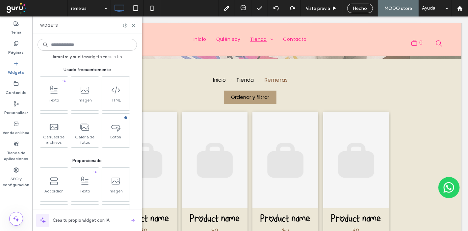
click at [69, 47] on input at bounding box center [87, 45] width 99 height 12
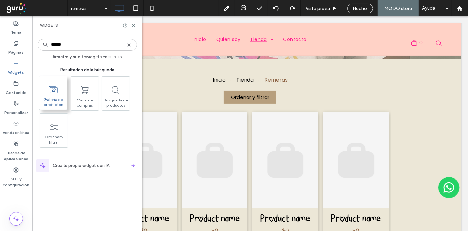
type input "******"
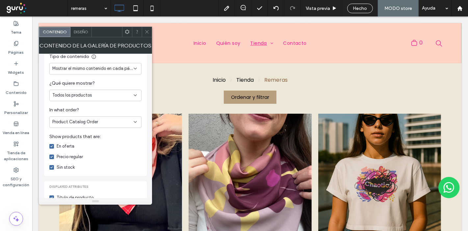
scroll to position [37, 0]
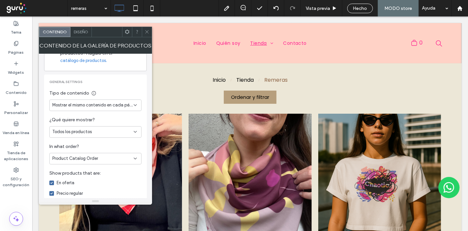
click at [107, 157] on div "Product Catalog Order" at bounding box center [92, 158] width 81 height 7
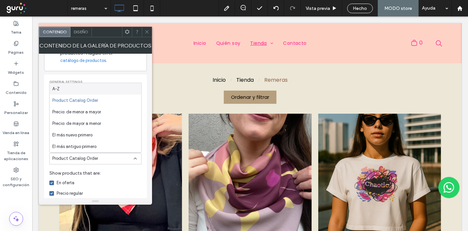
click at [107, 157] on div "Product Catalog Order" at bounding box center [92, 158] width 81 height 7
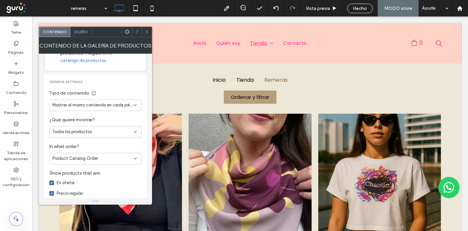
click at [115, 104] on span "Mostrar el mismo contenido en cada página" at bounding box center [92, 105] width 81 height 7
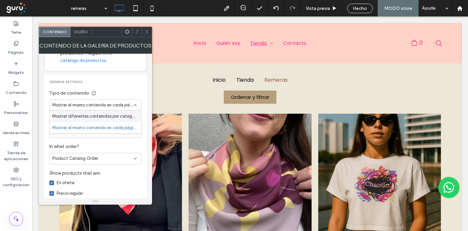
click at [116, 117] on span "Mostrar diferentes contenidos por categoría" at bounding box center [94, 116] width 84 height 7
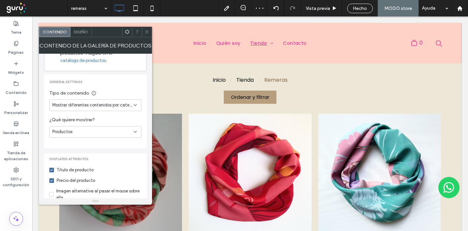
click at [120, 109] on div "Mostrar diferentes contenidos por categoría" at bounding box center [95, 105] width 92 height 12
click at [118, 143] on div "General settings Tipo de contenido Mostrar diferentes contenidos por categoría …" at bounding box center [95, 111] width 103 height 74
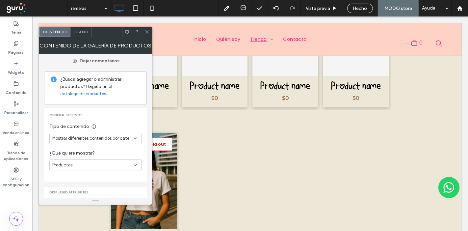
scroll to position [0, 0]
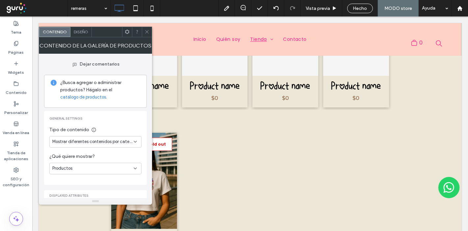
click at [147, 32] on icon at bounding box center [147, 31] width 5 height 5
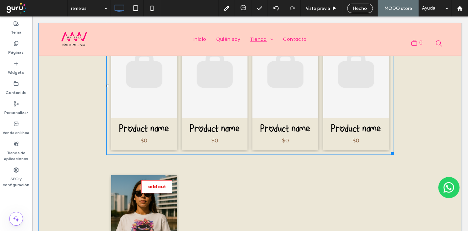
scroll to position [329, 0]
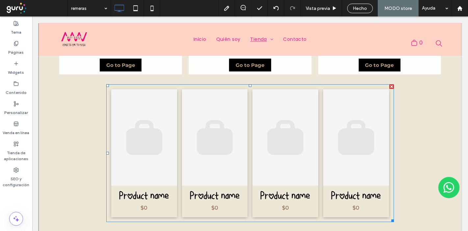
click at [389, 86] on div at bounding box center [391, 86] width 5 height 5
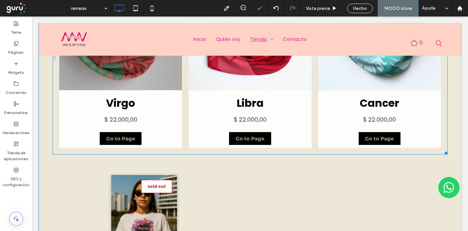
scroll to position [146, 0]
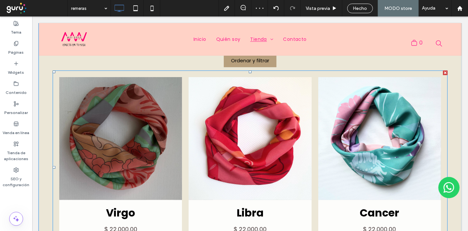
click at [443, 71] on div at bounding box center [445, 72] width 5 height 5
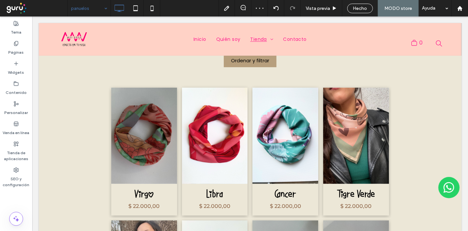
click at [98, 10] on input at bounding box center [87, 8] width 33 height 16
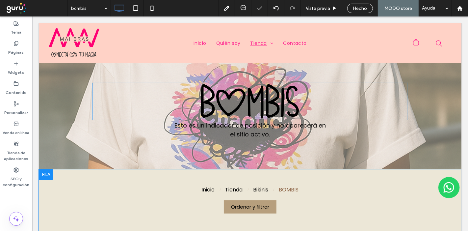
scroll to position [110, 0]
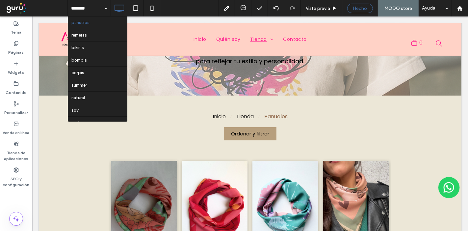
scroll to position [73, 0]
click at [364, 8] on span "Hecho" at bounding box center [360, 9] width 14 height 6
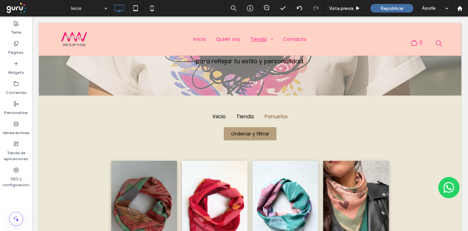
click at [401, 7] on div at bounding box center [234, 115] width 468 height 231
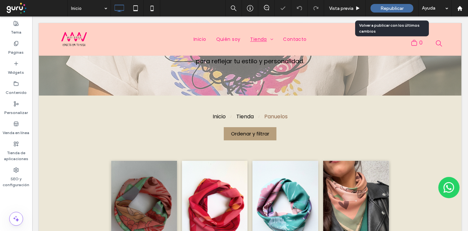
click at [396, 6] on span "Republicar" at bounding box center [392, 9] width 23 height 6
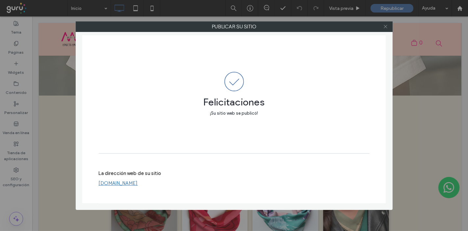
click at [386, 27] on icon at bounding box center [385, 26] width 5 height 5
